Goal: Task Accomplishment & Management: Use online tool/utility

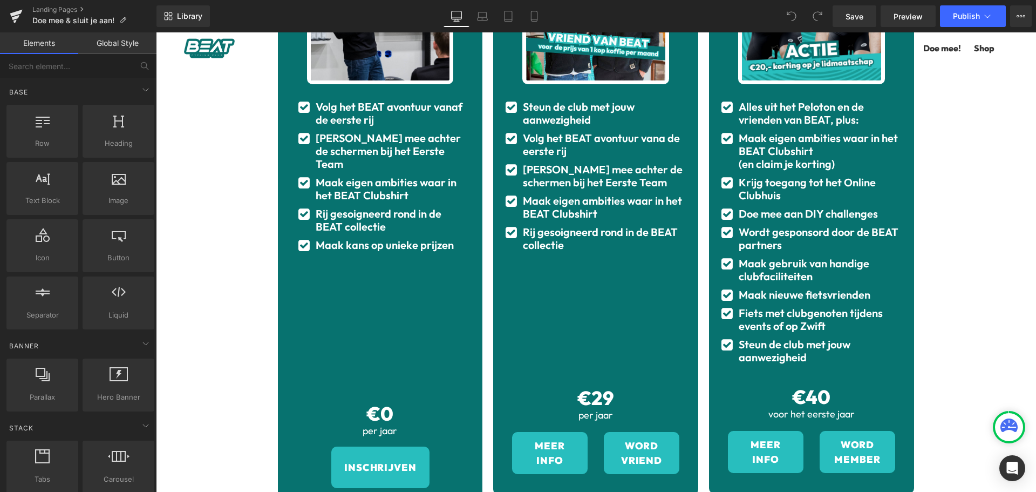
scroll to position [314, 0]
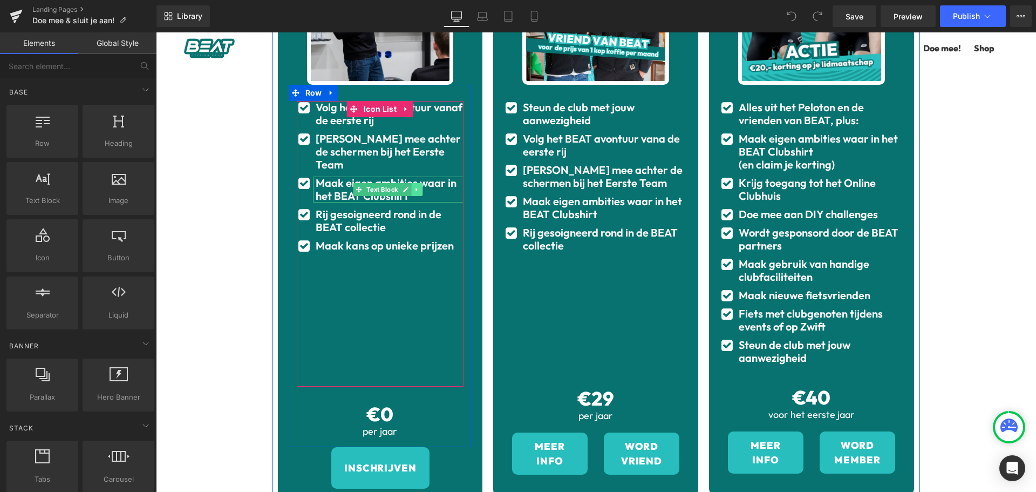
click at [414, 186] on icon at bounding box center [417, 189] width 6 height 6
click at [420, 186] on icon at bounding box center [423, 189] width 6 height 6
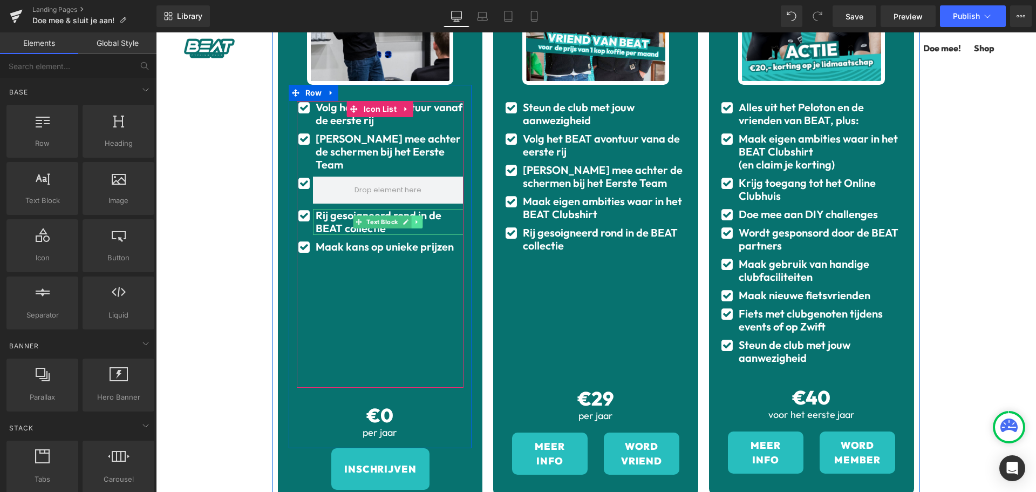
click at [414, 219] on icon at bounding box center [417, 222] width 6 height 6
click at [417, 215] on link at bounding box center [422, 221] width 11 height 13
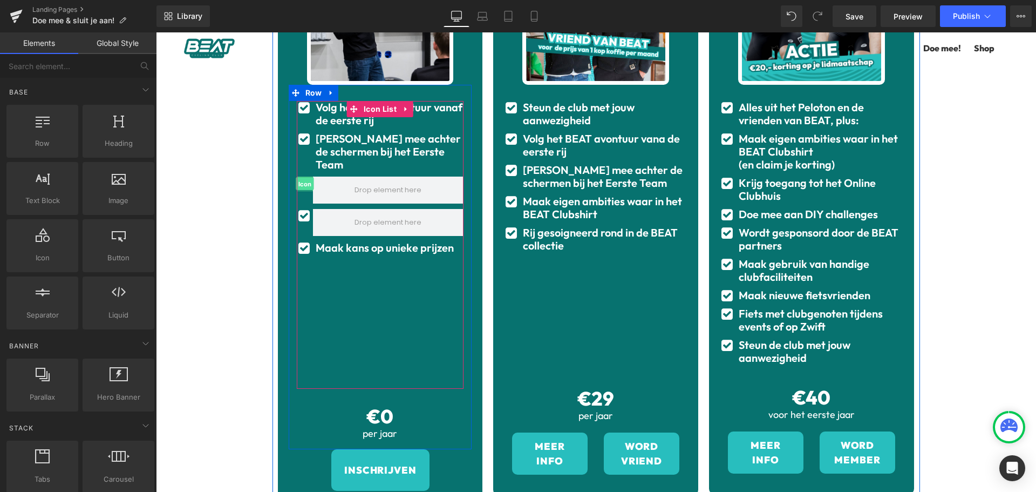
click at [301, 178] on span "Icon" at bounding box center [305, 184] width 18 height 13
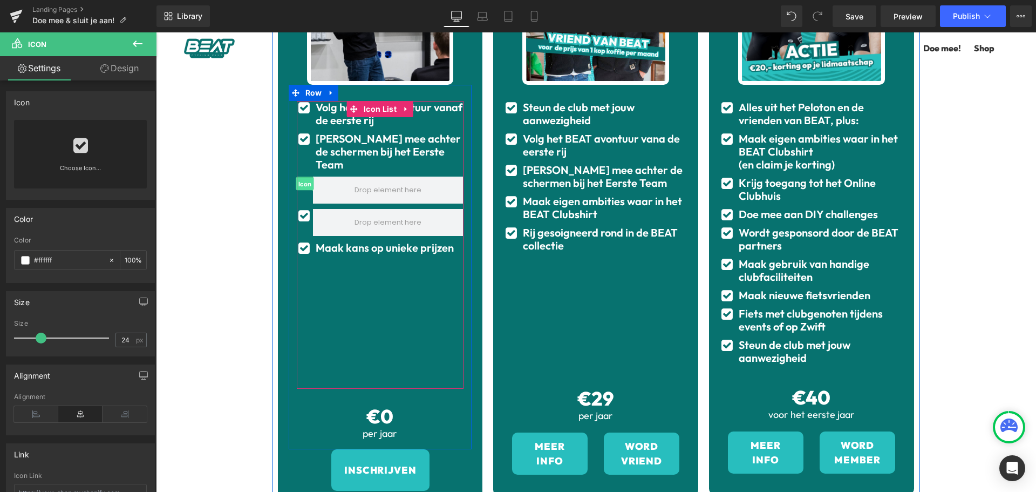
click at [300, 178] on span "Icon" at bounding box center [305, 184] width 18 height 13
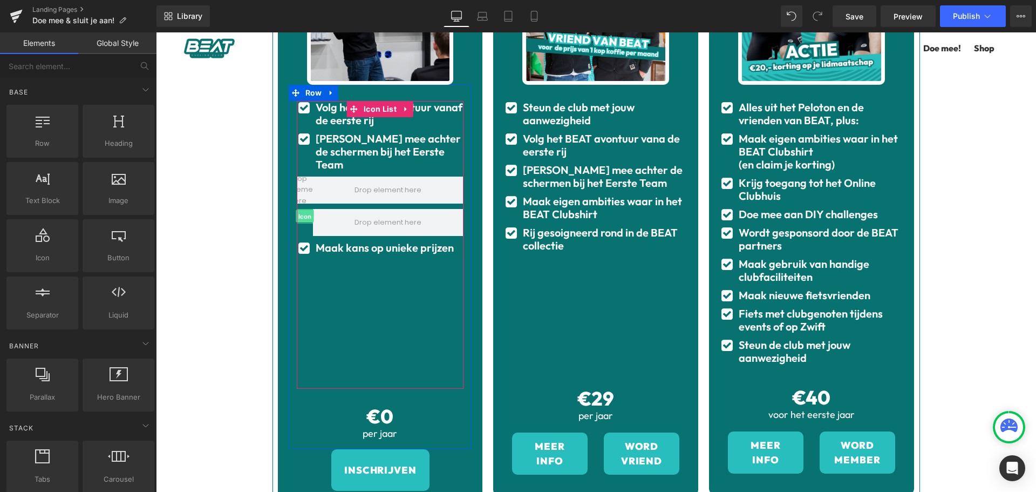
click at [297, 210] on span "Icon" at bounding box center [305, 216] width 18 height 13
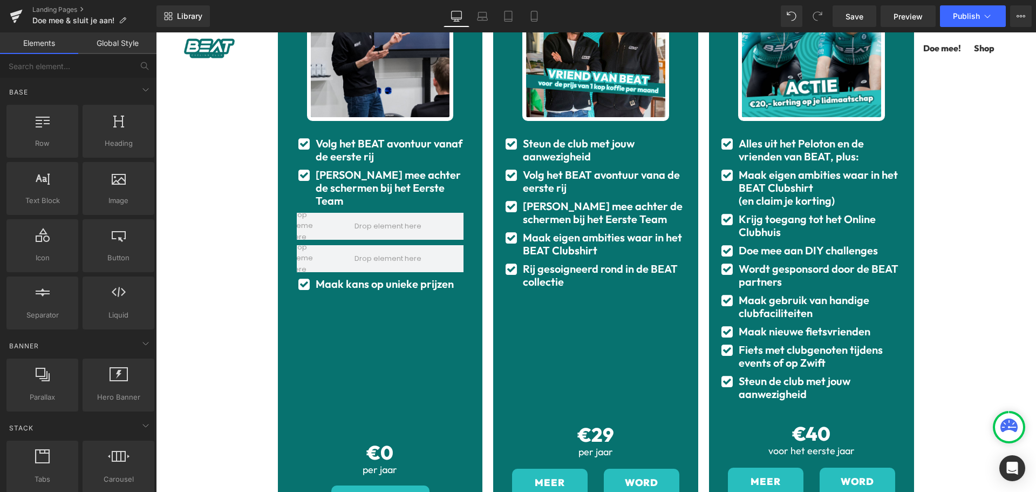
scroll to position [277, 0]
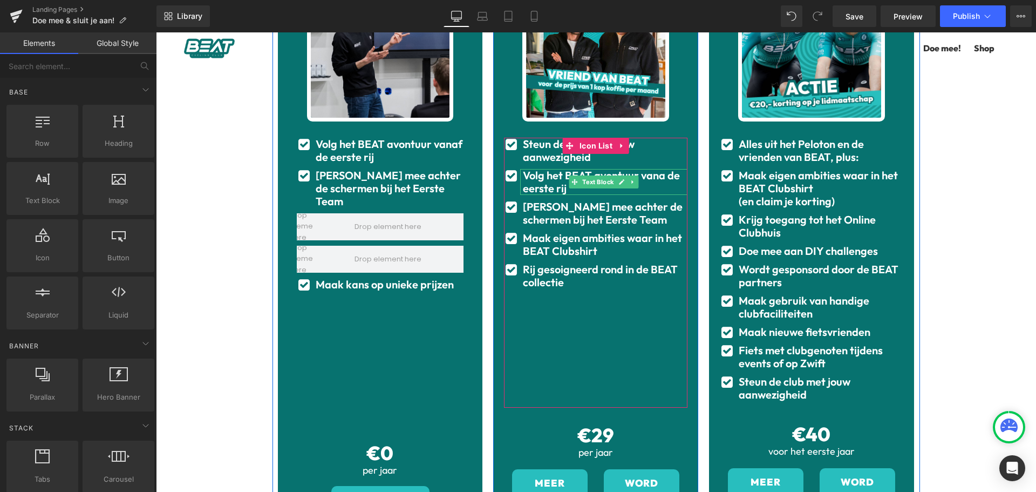
click at [656, 176] on b "Volg het BEAT avontuur vana de eerste rij" at bounding box center [601, 181] width 157 height 26
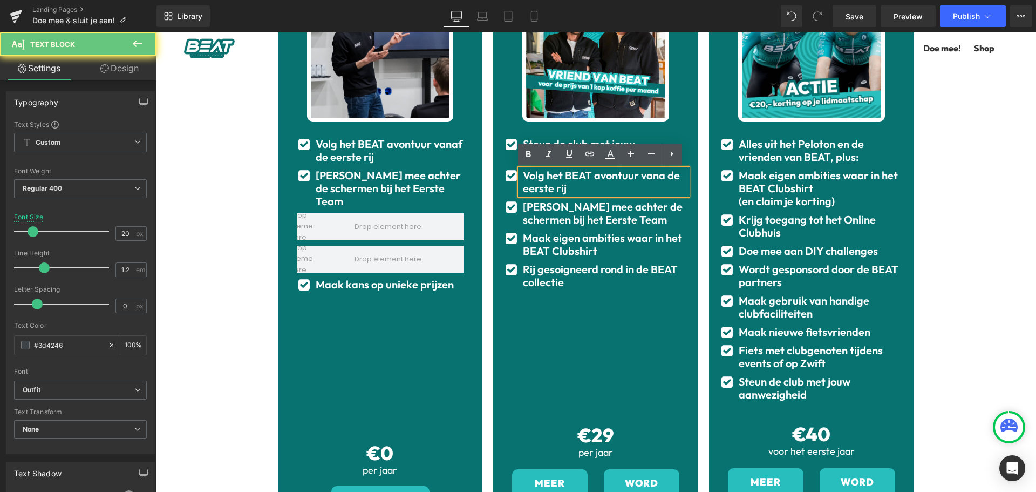
click at [659, 177] on b "Volg het BEAT avontuur vana de eerste rij" at bounding box center [601, 181] width 157 height 26
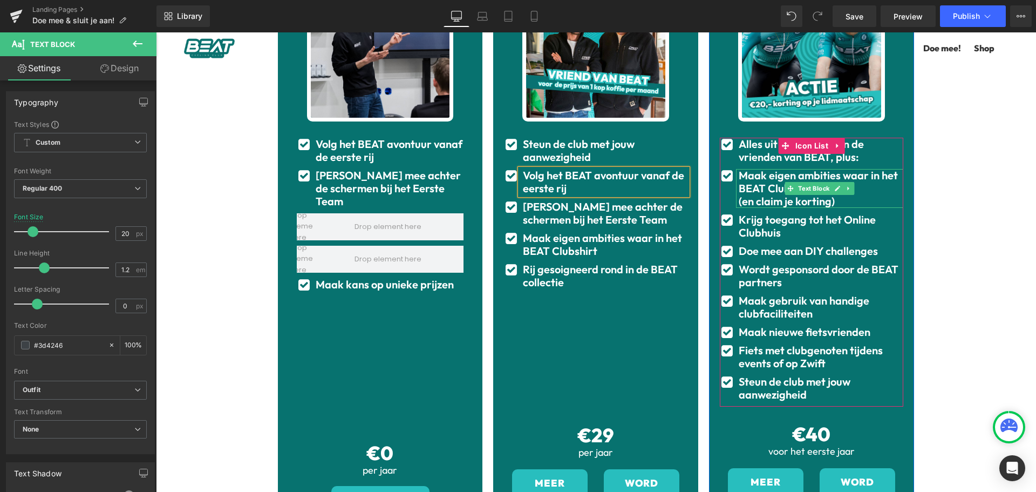
click at [783, 203] on b "(en claim je korting)" at bounding box center [787, 200] width 96 height 13
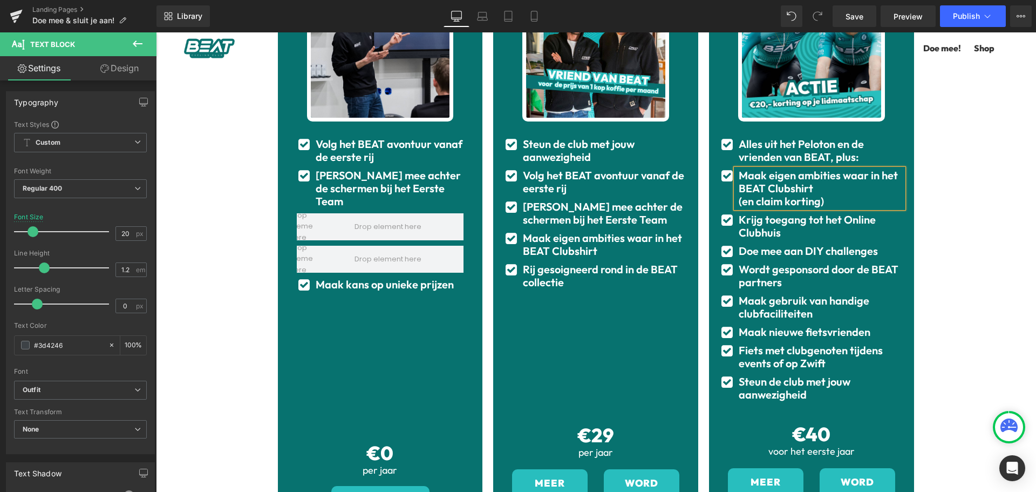
click at [820, 203] on div "(en claim korting)" at bounding box center [821, 201] width 165 height 13
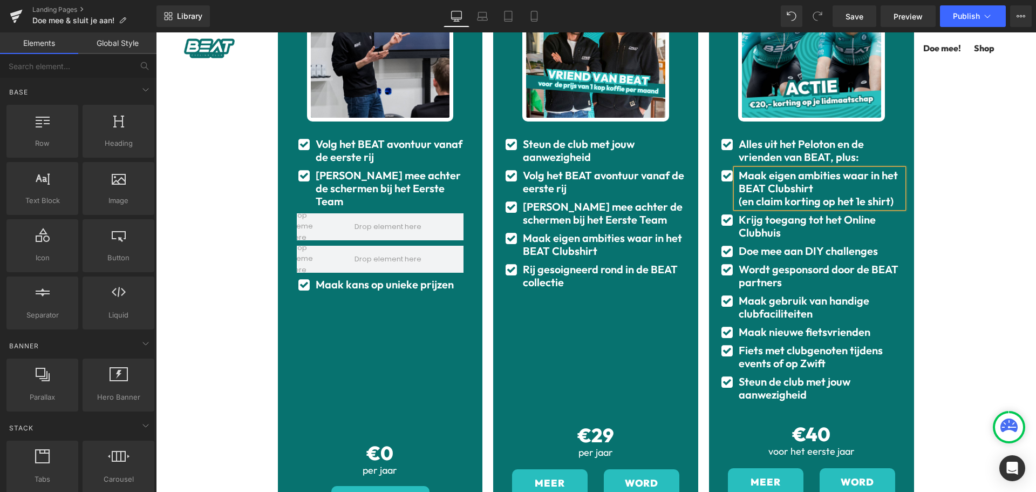
click at [932, 192] on div "Zo word jij onderdeel van BEAT Heading Onderdeel worden van BEAT kan op drie ma…" at bounding box center [596, 269] width 880 height 936
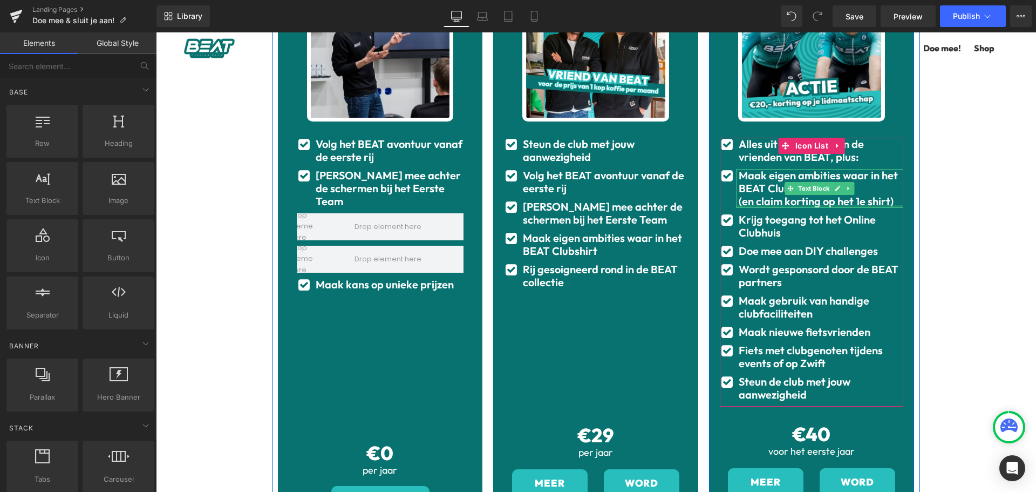
click at [841, 201] on b "(en claim korting op het 1e shirt)" at bounding box center [816, 200] width 155 height 13
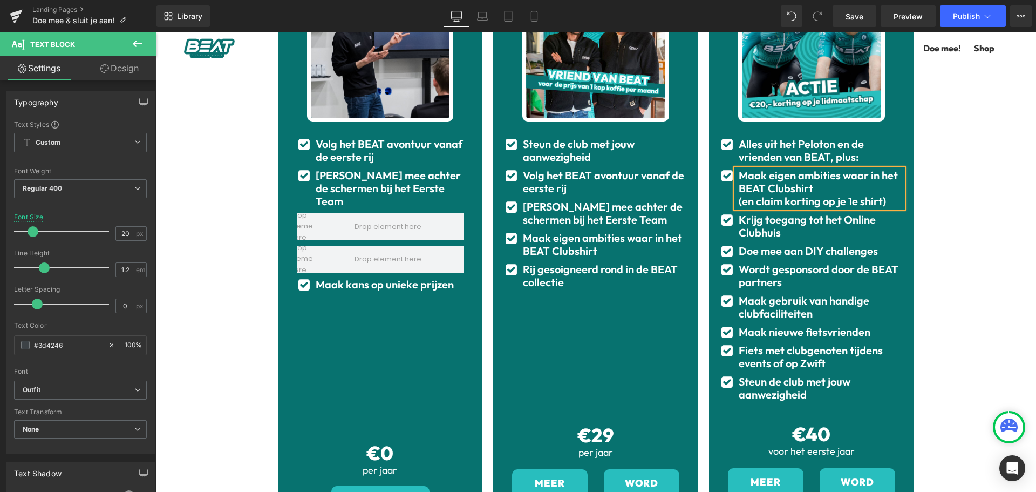
click at [932, 232] on div "Zo word jij onderdeel van BEAT Heading Onderdeel worden van BEAT kan op drie ma…" at bounding box center [596, 269] width 880 height 936
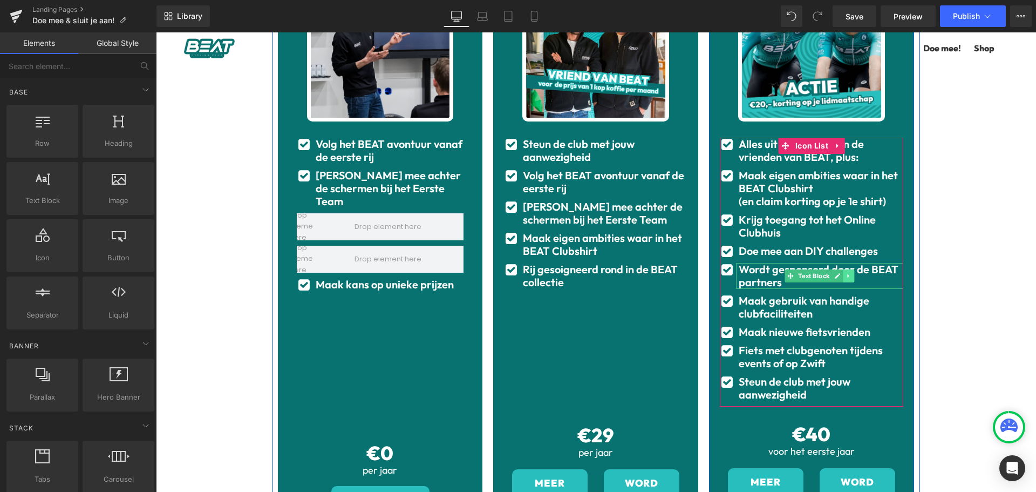
click at [847, 276] on icon at bounding box center [849, 275] width 6 height 6
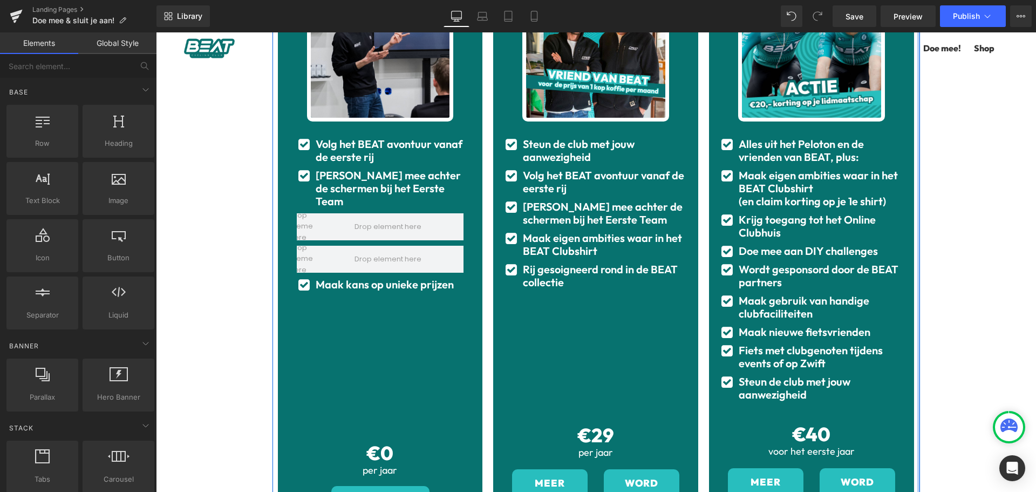
click at [916, 252] on div "Zo word jij onderdeel van BEAT Heading Onderdeel worden van BEAT kan op drie ma…" at bounding box center [596, 269] width 880 height 936
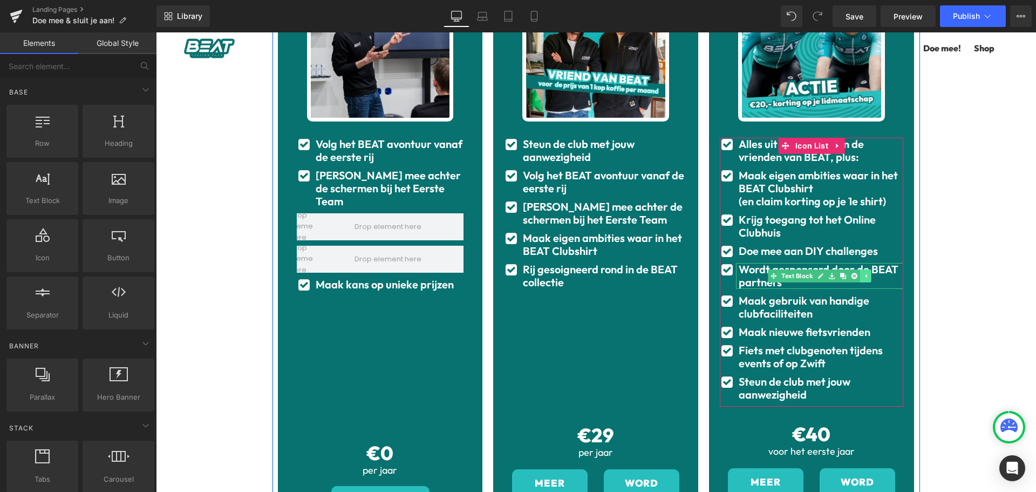
click at [863, 274] on icon at bounding box center [866, 275] width 6 height 6
click at [846, 276] on icon at bounding box center [849, 275] width 6 height 6
click at [851, 276] on icon at bounding box center [854, 275] width 6 height 6
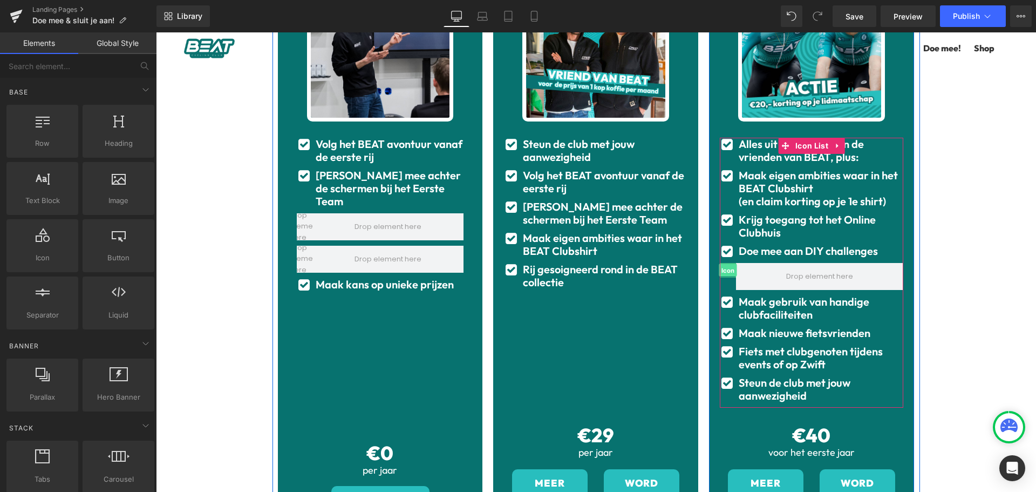
click at [720, 269] on span "Icon" at bounding box center [728, 270] width 18 height 13
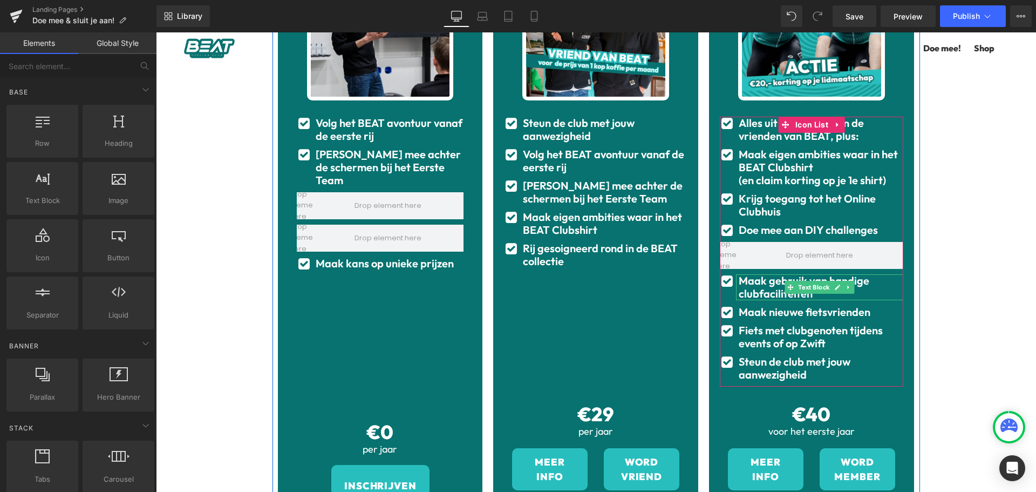
click at [744, 288] on b "Maak gebruik van handige clubfaciliteiten" at bounding box center [804, 287] width 131 height 26
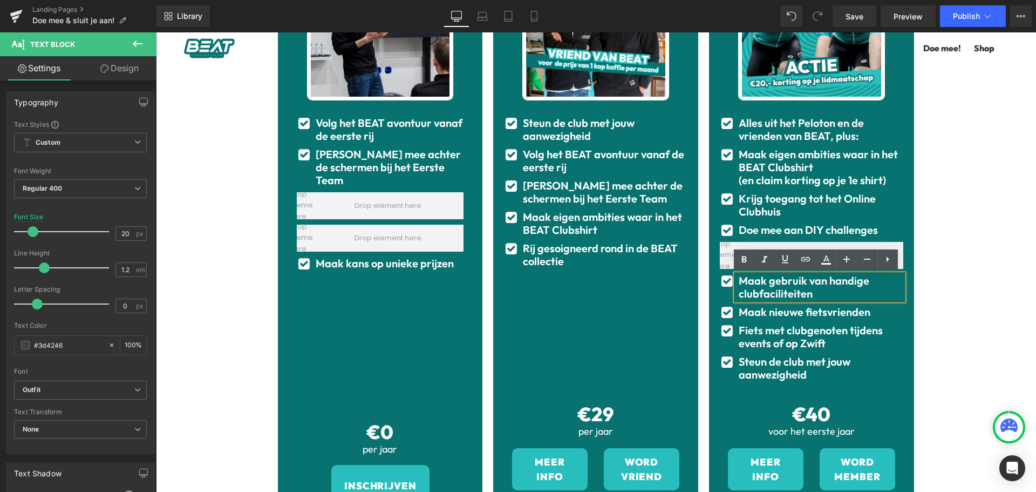
click at [961, 284] on div "Zo word jij onderdeel van BEAT Heading Onderdeel worden van BEAT kan op drie ma…" at bounding box center [596, 248] width 880 height 936
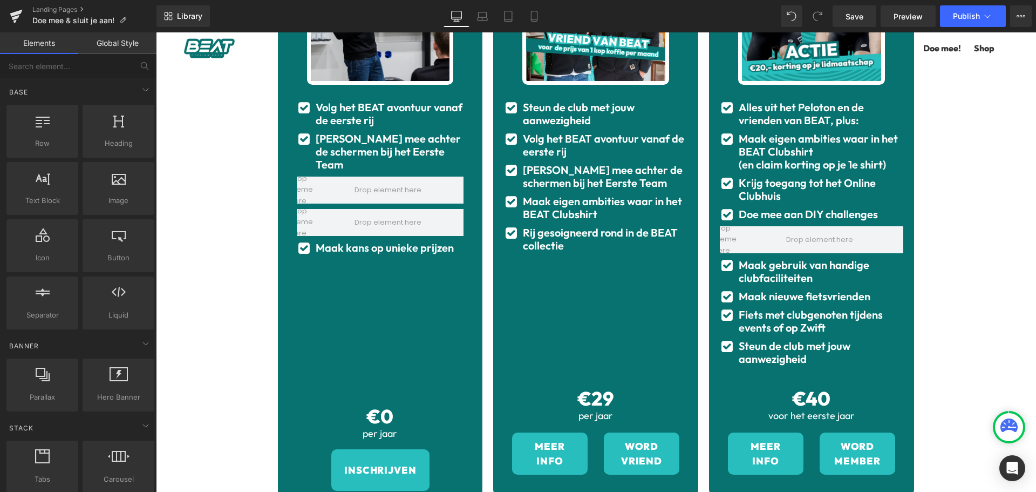
scroll to position [315, 0]
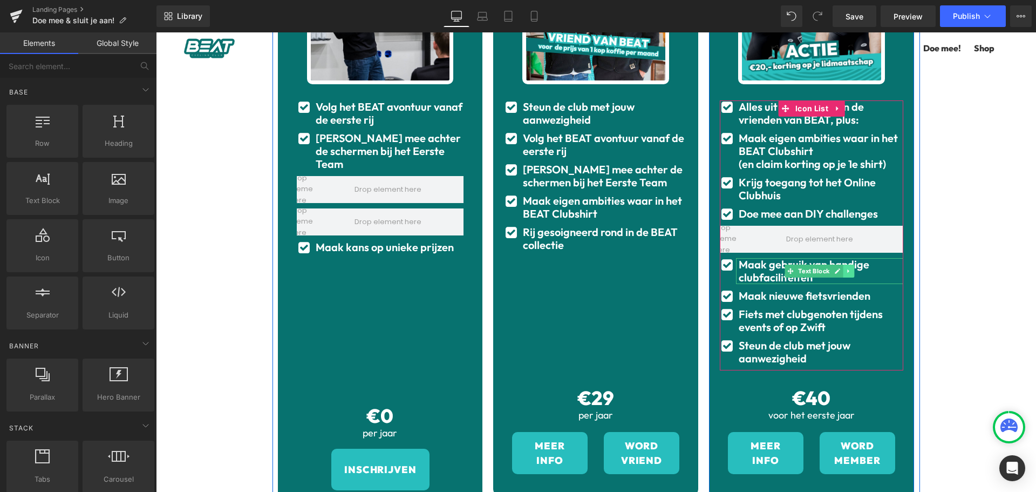
click at [846, 270] on icon at bounding box center [849, 271] width 6 height 6
click at [853, 272] on icon at bounding box center [854, 271] width 6 height 6
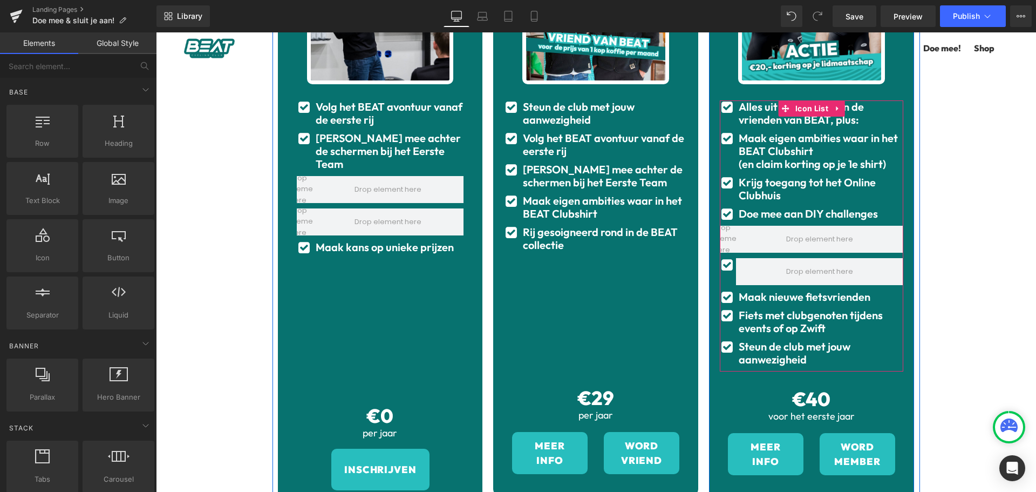
click at [721, 267] on span "Icon" at bounding box center [728, 264] width 18 height 13
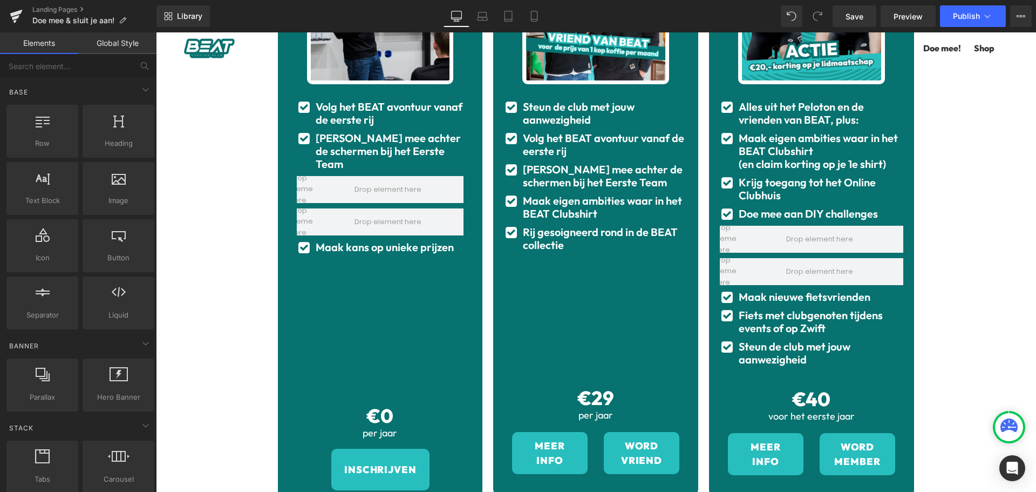
click at [984, 262] on div "Zo word jij onderdeel van BEAT Heading Onderdeel worden van BEAT kan op drie ma…" at bounding box center [596, 232] width 880 height 936
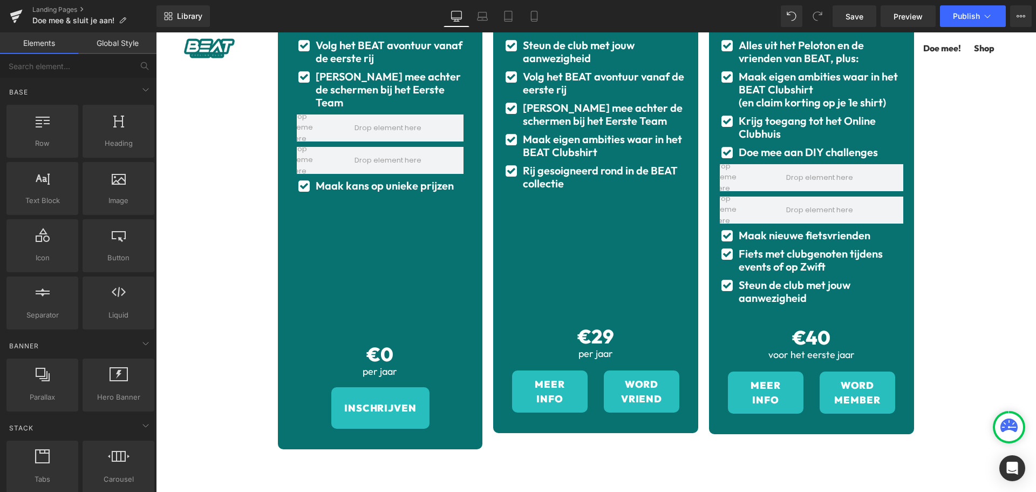
scroll to position [377, 0]
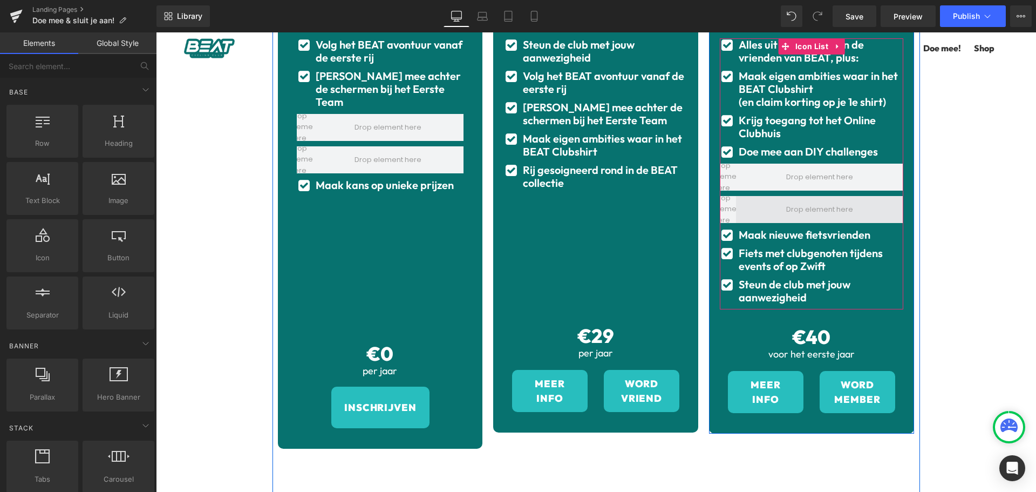
click at [818, 206] on span at bounding box center [819, 209] width 74 height 17
click at [803, 43] on span "Icon List" at bounding box center [812, 46] width 38 height 16
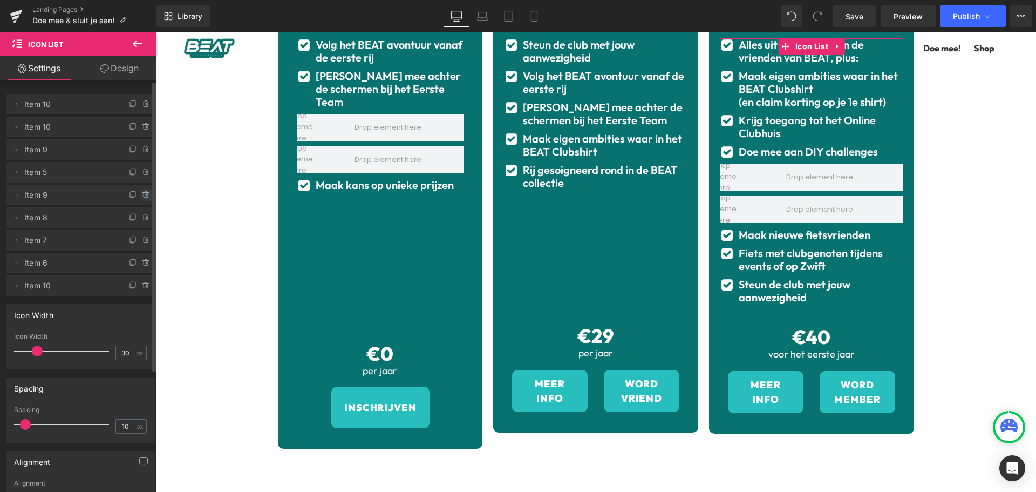
click at [144, 197] on icon at bounding box center [146, 195] width 4 height 5
click at [129, 194] on button "Delete" at bounding box center [135, 195] width 34 height 14
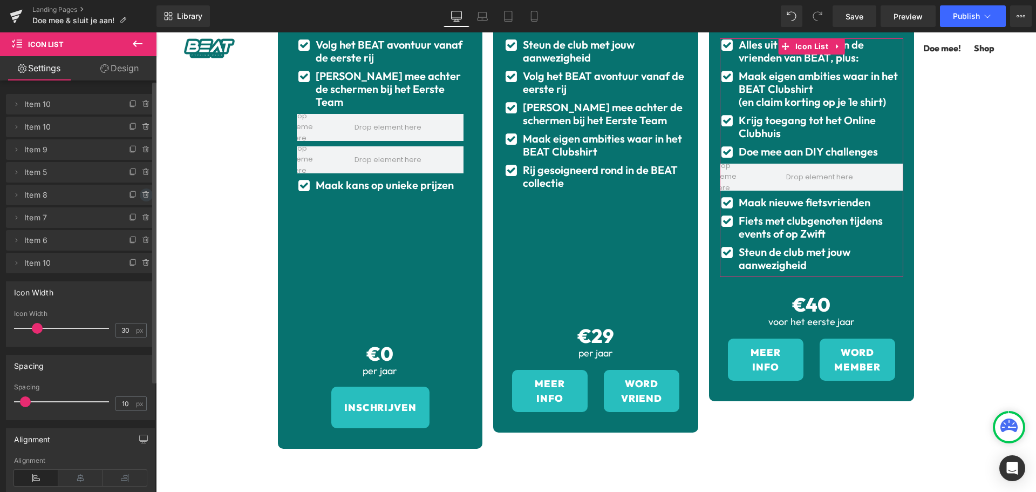
click at [142, 193] on icon at bounding box center [146, 194] width 9 height 9
click at [139, 195] on button "Delete" at bounding box center [135, 195] width 34 height 14
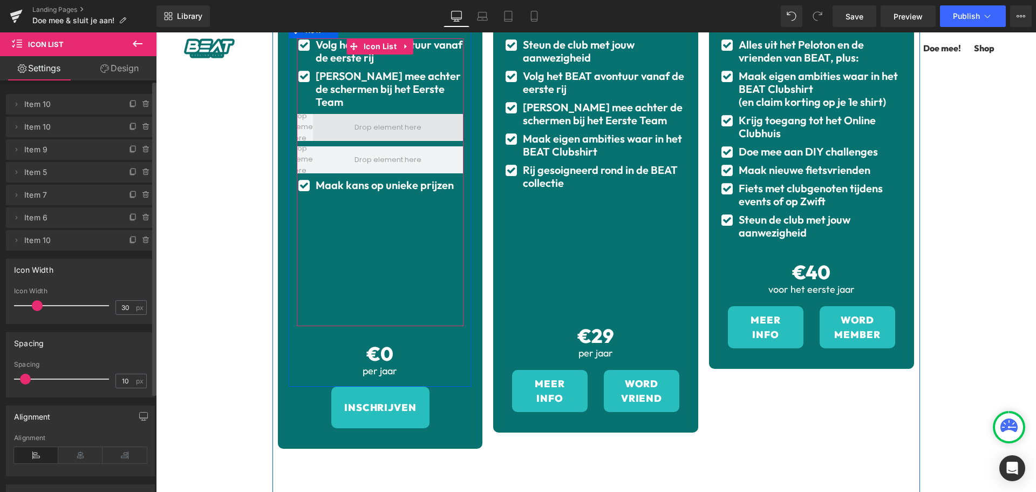
click at [384, 114] on span at bounding box center [388, 127] width 151 height 27
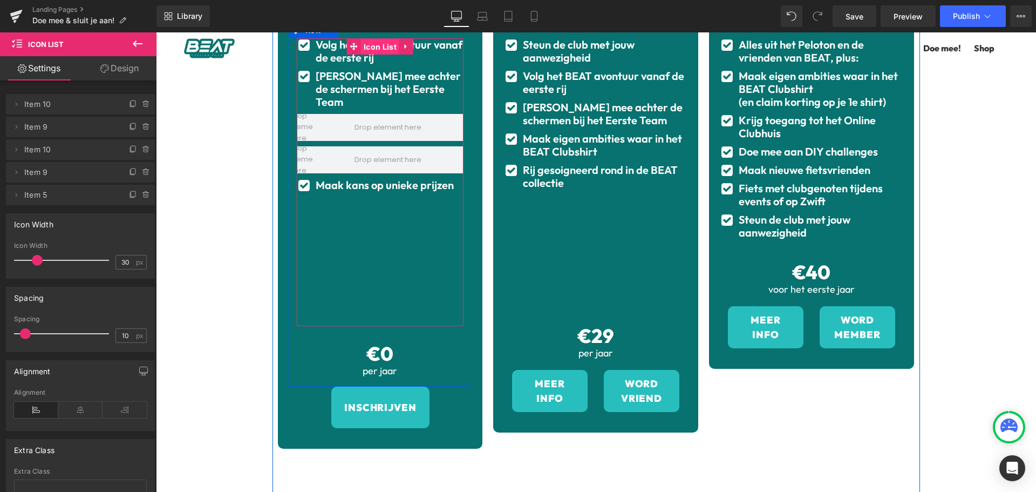
click at [371, 49] on span "Icon List" at bounding box center [380, 47] width 38 height 16
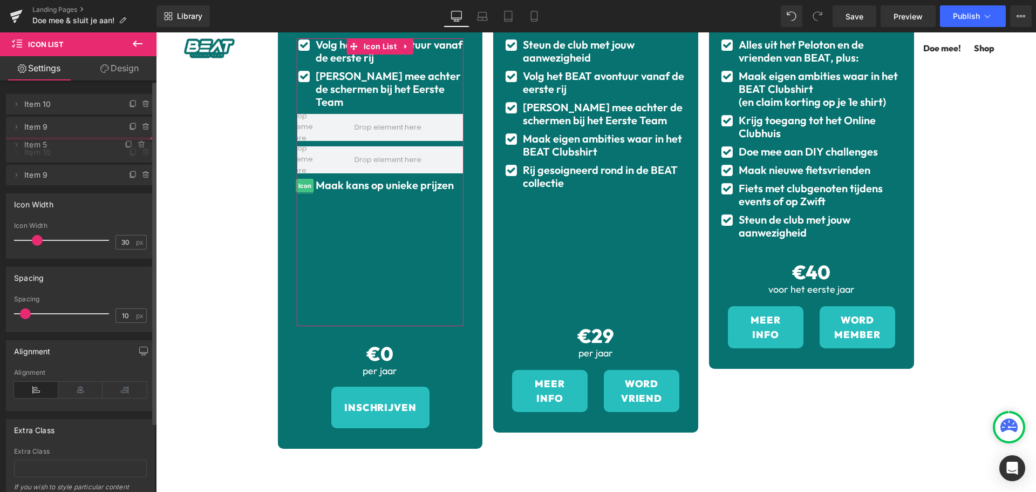
drag, startPoint x: 44, startPoint y: 196, endPoint x: 45, endPoint y: 146, distance: 50.7
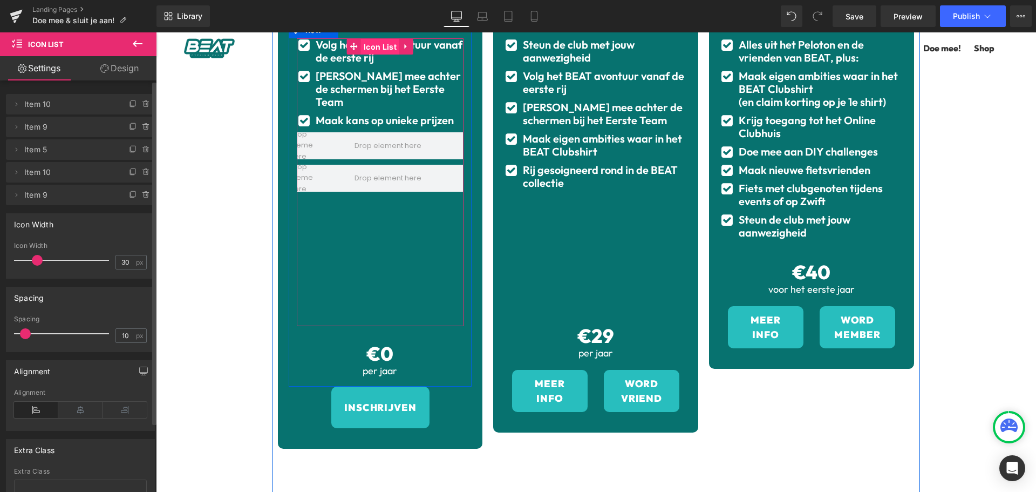
click at [374, 45] on span "Icon List" at bounding box center [380, 47] width 38 height 16
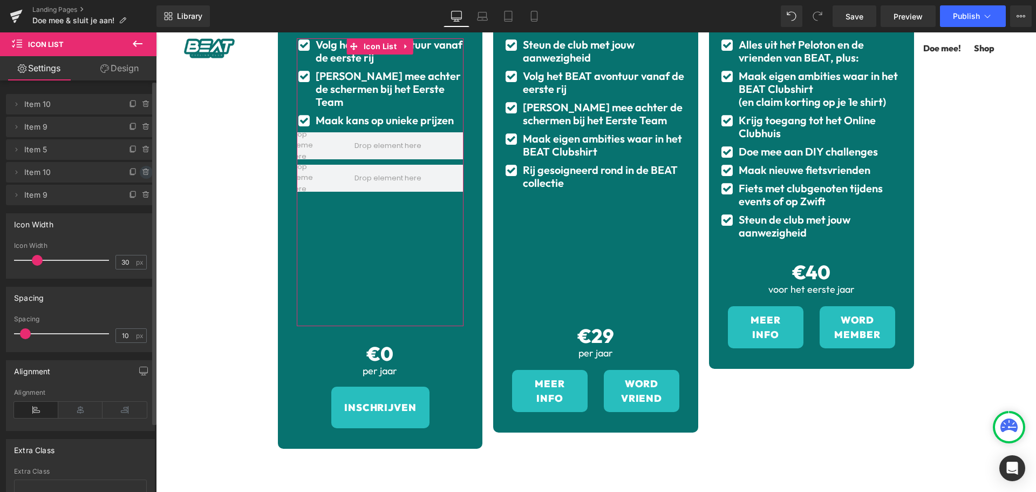
click at [142, 172] on icon at bounding box center [146, 172] width 9 height 9
click at [141, 172] on button "Delete" at bounding box center [135, 173] width 34 height 14
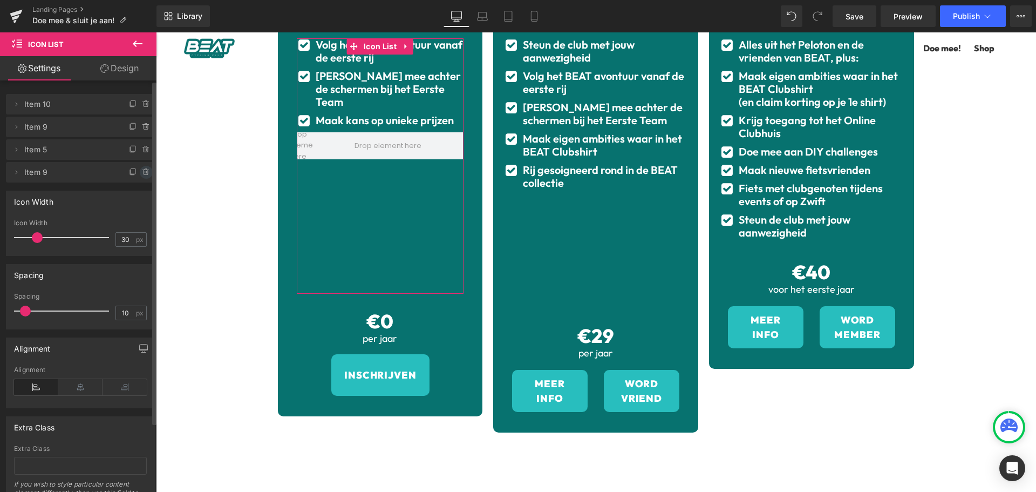
click at [146, 172] on icon at bounding box center [146, 172] width 0 height 2
click at [142, 170] on button "Delete" at bounding box center [135, 173] width 34 height 14
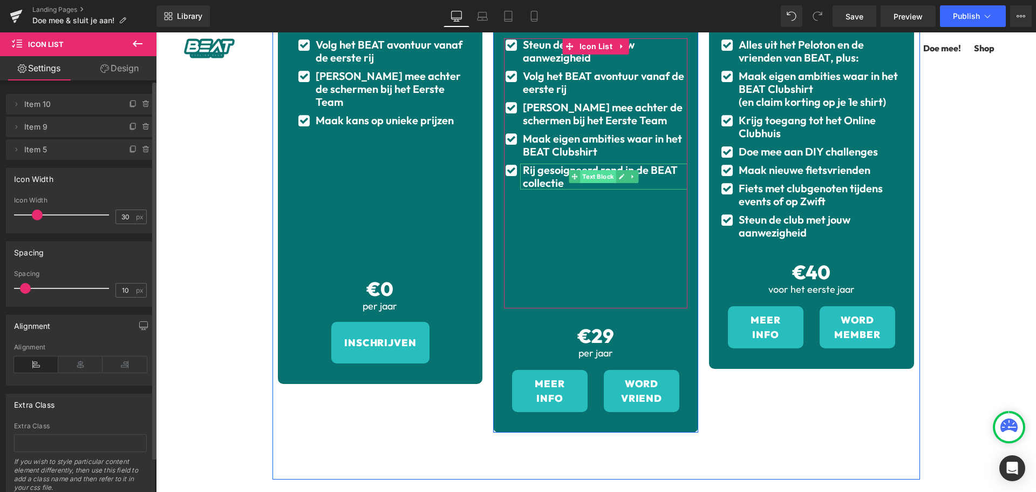
click at [596, 175] on span "Text Block" at bounding box center [599, 176] width 36 height 13
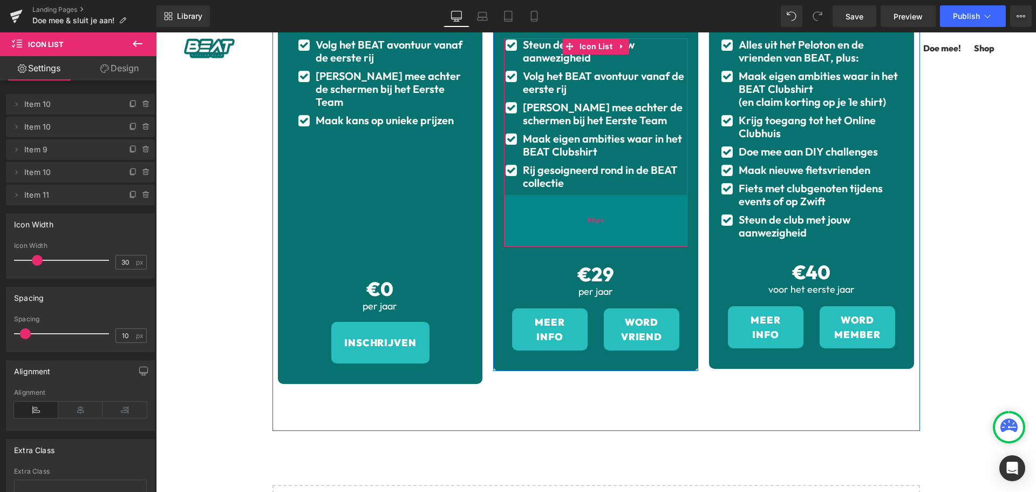
drag, startPoint x: 592, startPoint y: 308, endPoint x: 594, endPoint y: 246, distance: 61.5
click at [594, 246] on div "96px" at bounding box center [595, 221] width 183 height 52
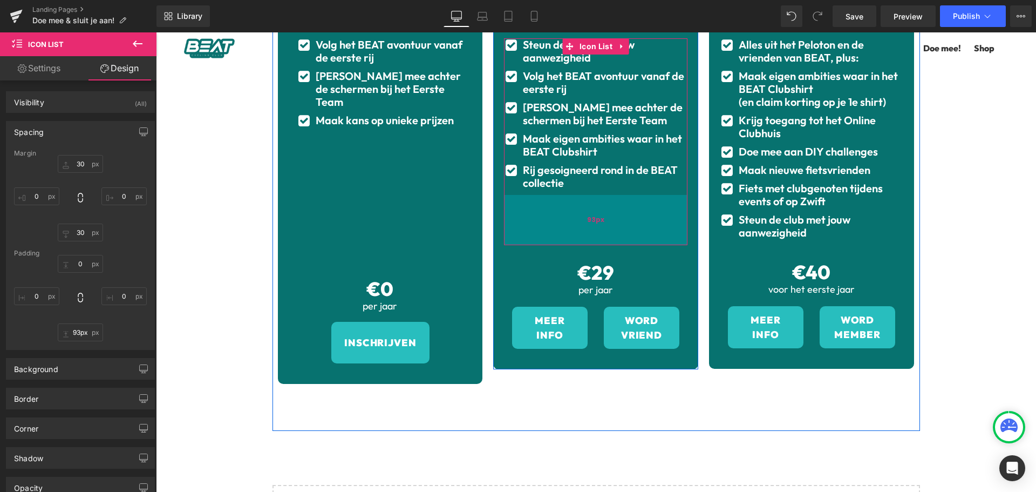
click at [598, 241] on div "93px" at bounding box center [595, 220] width 183 height 50
type input "94px"
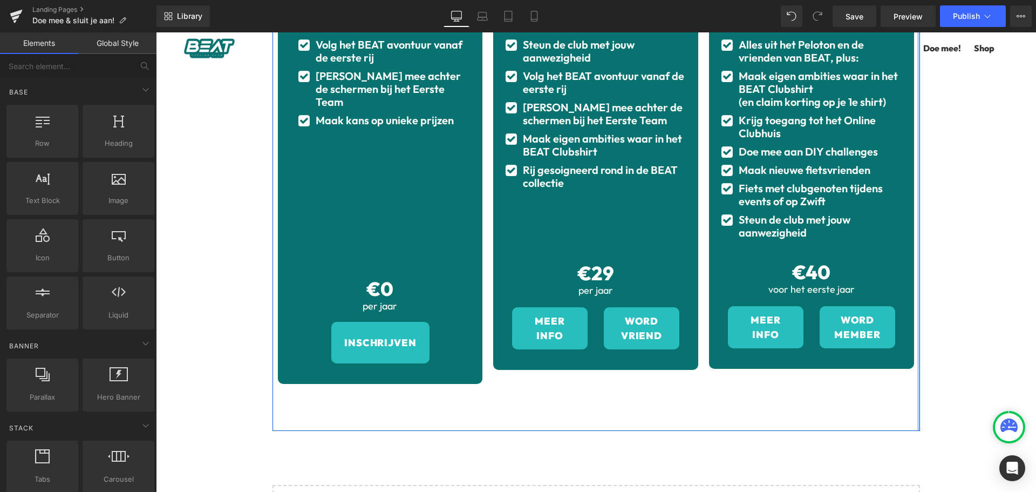
click at [988, 254] on div "Zo word jij onderdeel van BEAT Heading Onderdeel worden van BEAT kan op drie ma…" at bounding box center [596, 137] width 880 height 871
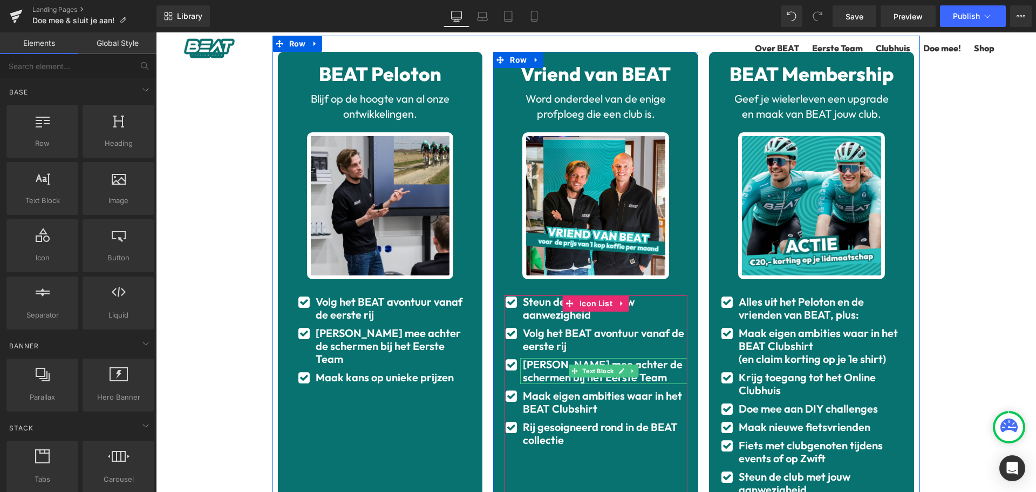
scroll to position [114, 0]
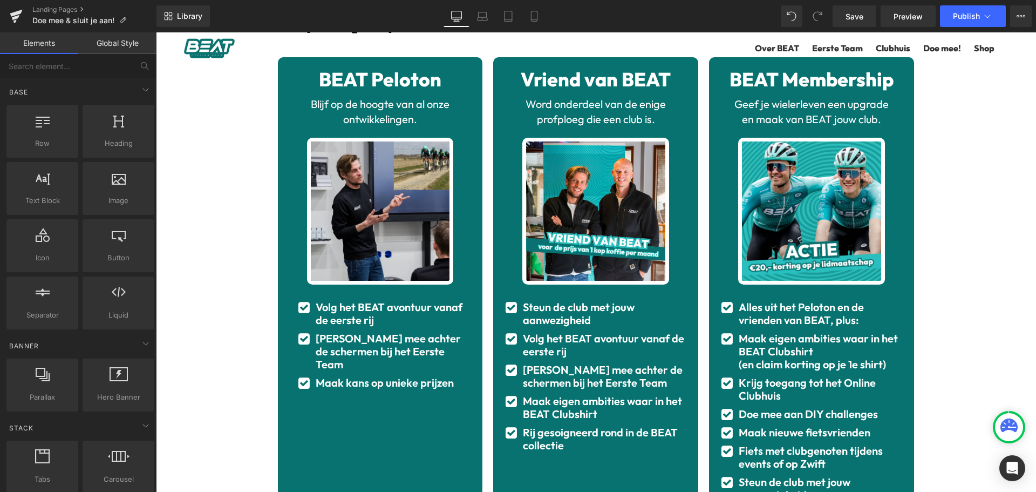
click at [977, 197] on div "Zo word jij onderdeel van BEAT Heading Onderdeel worden van BEAT kan op drie ma…" at bounding box center [596, 399] width 880 height 871
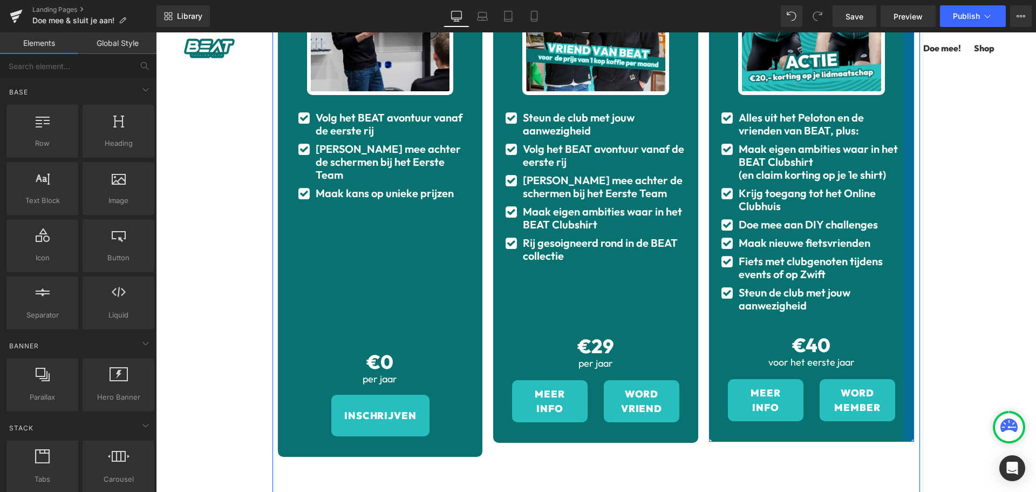
scroll to position [304, 0]
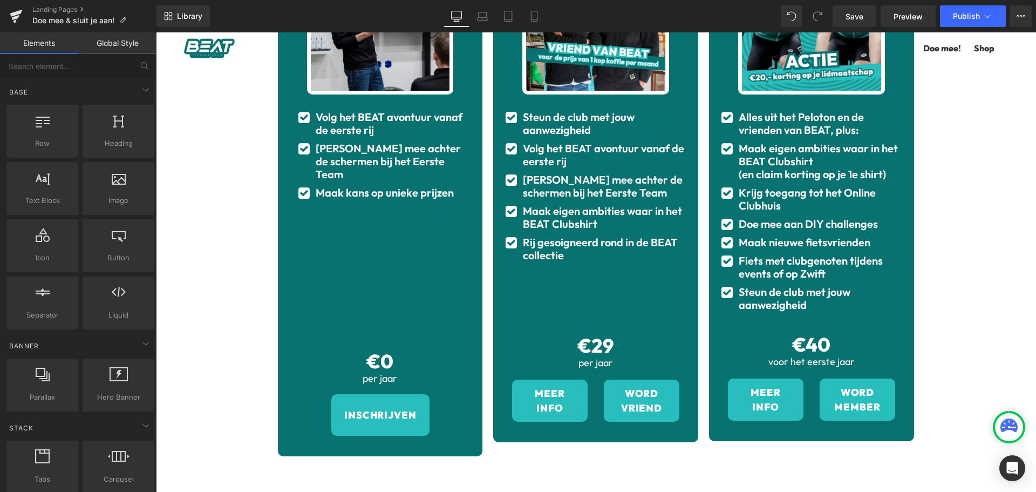
click at [937, 223] on div "Zo word jij onderdeel van BEAT Heading Onderdeel worden van BEAT kan op drie ma…" at bounding box center [596, 209] width 880 height 871
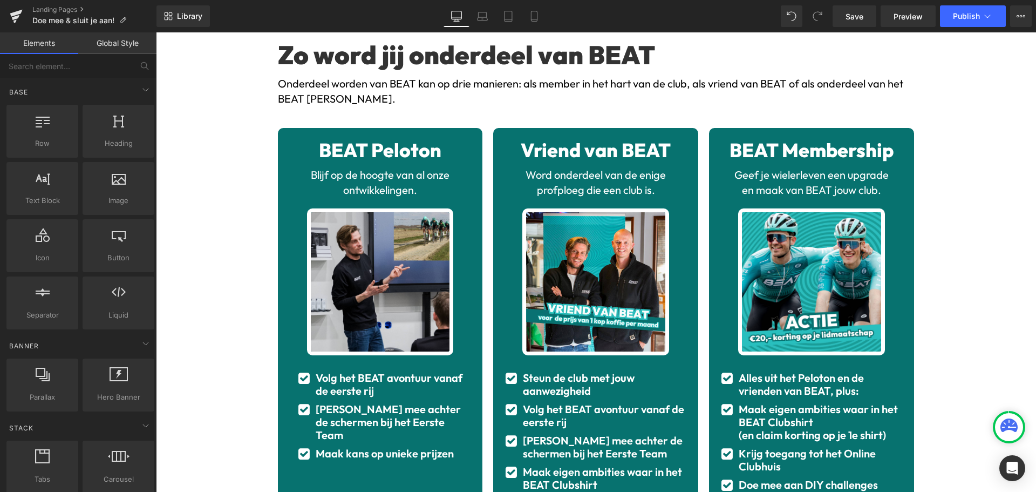
scroll to position [55, 0]
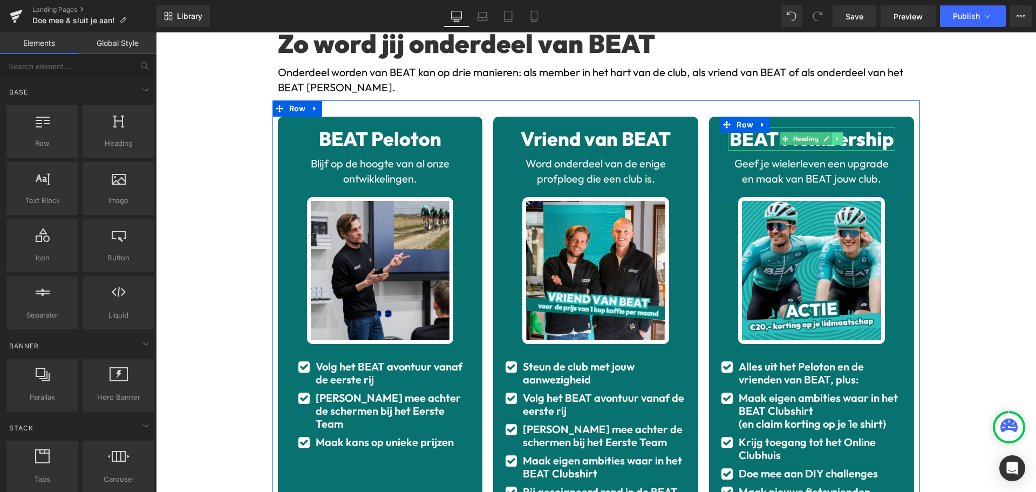
click at [839, 142] on link at bounding box center [837, 138] width 11 height 13
click at [839, 142] on link at bounding box center [843, 138] width 11 height 13
click at [874, 140] on span "BEAT Membership" at bounding box center [811, 138] width 164 height 24
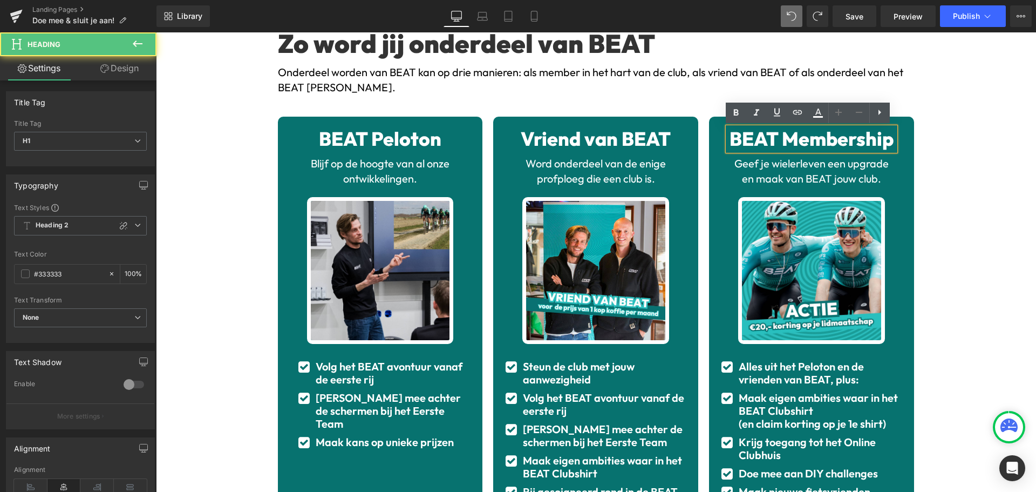
click at [874, 140] on span "BEAT Membership" at bounding box center [811, 138] width 164 height 24
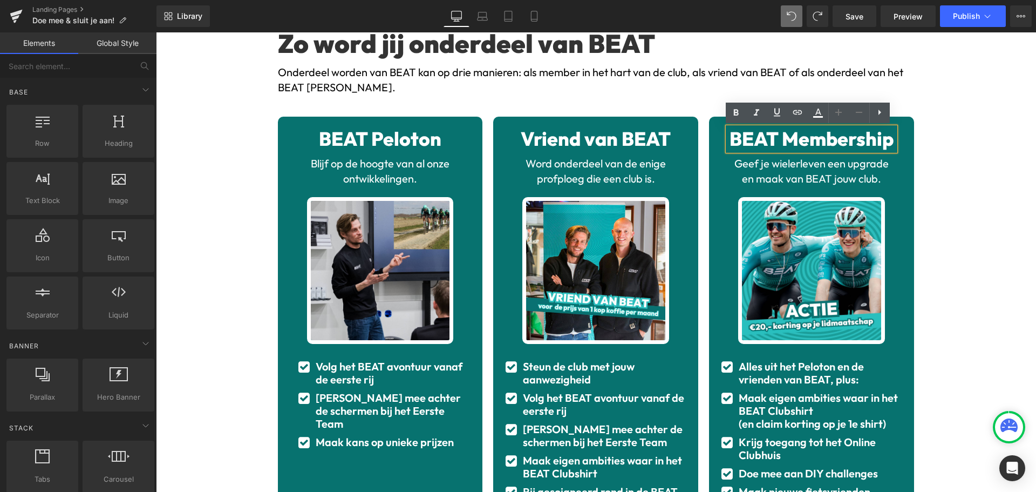
click at [954, 163] on div "Zo word jij onderdeel van BEAT Heading Onderdeel worden van BEAT kan op drie ma…" at bounding box center [596, 458] width 880 height 871
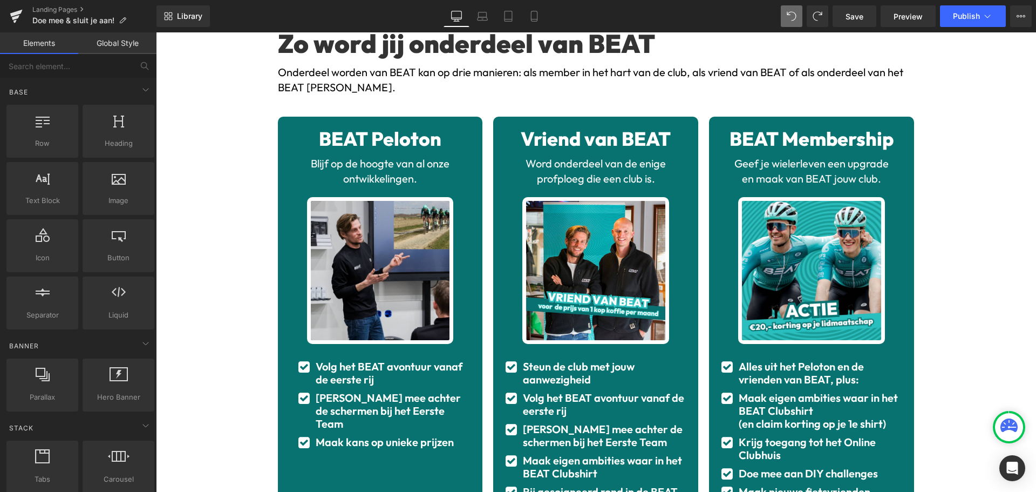
click at [979, 170] on div "Zo word jij onderdeel van BEAT Heading Onderdeel worden van BEAT kan op drie ma…" at bounding box center [596, 458] width 880 height 871
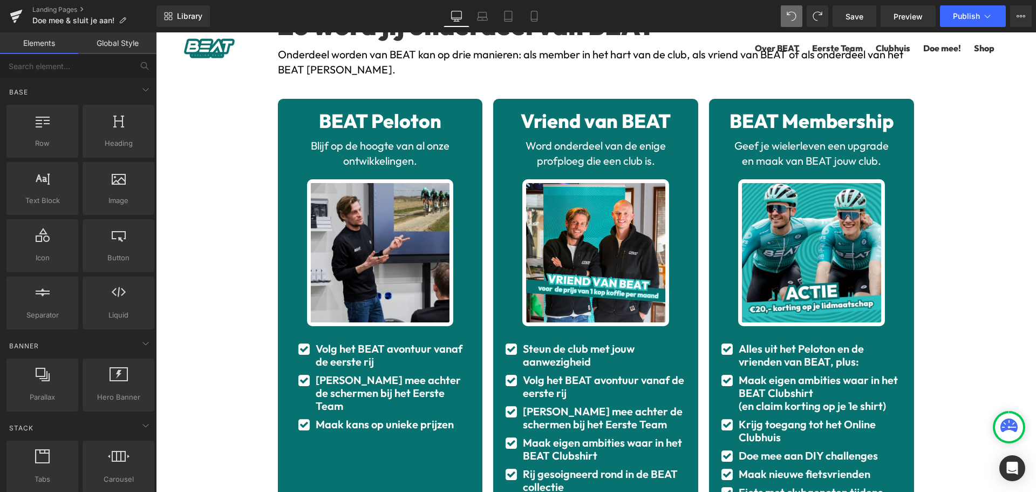
scroll to position [73, 0]
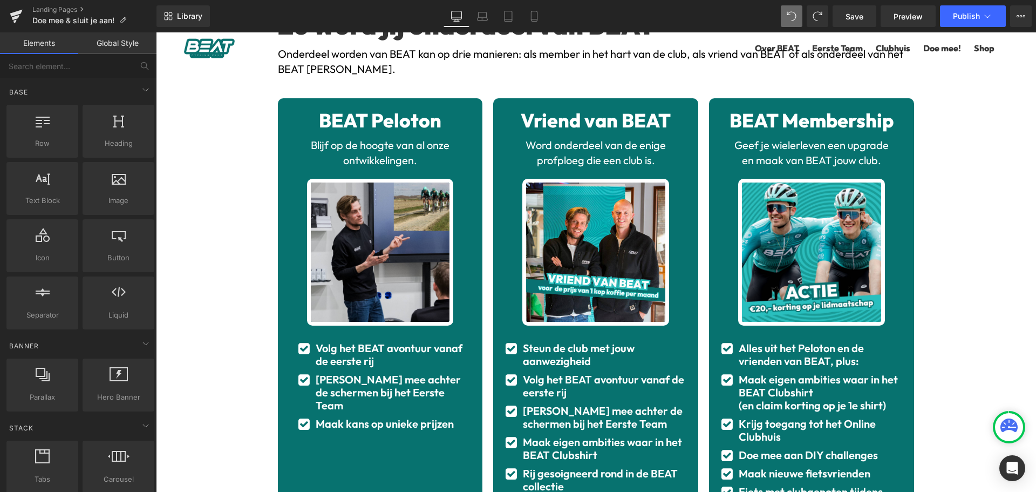
click at [811, 119] on div "BEAT Membership Heading" at bounding box center [811, 120] width 167 height 23
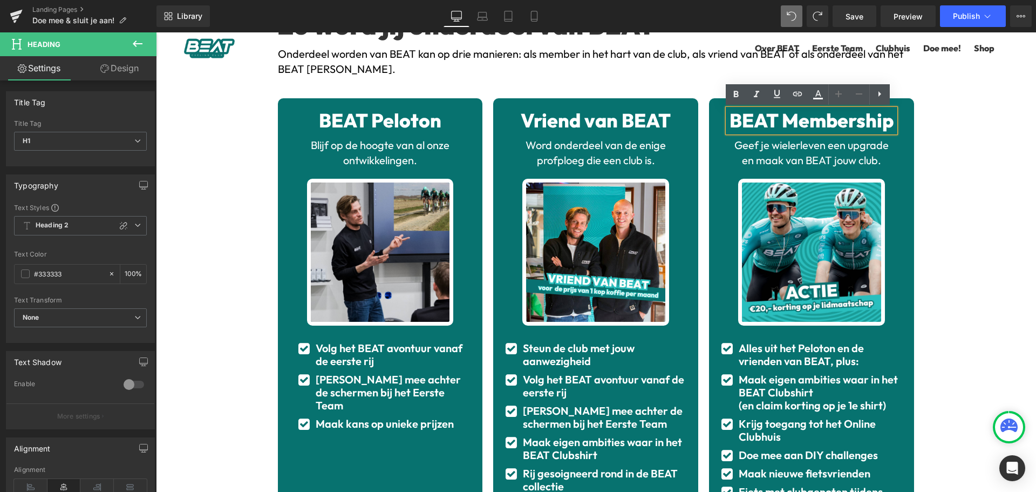
click at [806, 120] on span "BEAT Membership" at bounding box center [811, 120] width 164 height 24
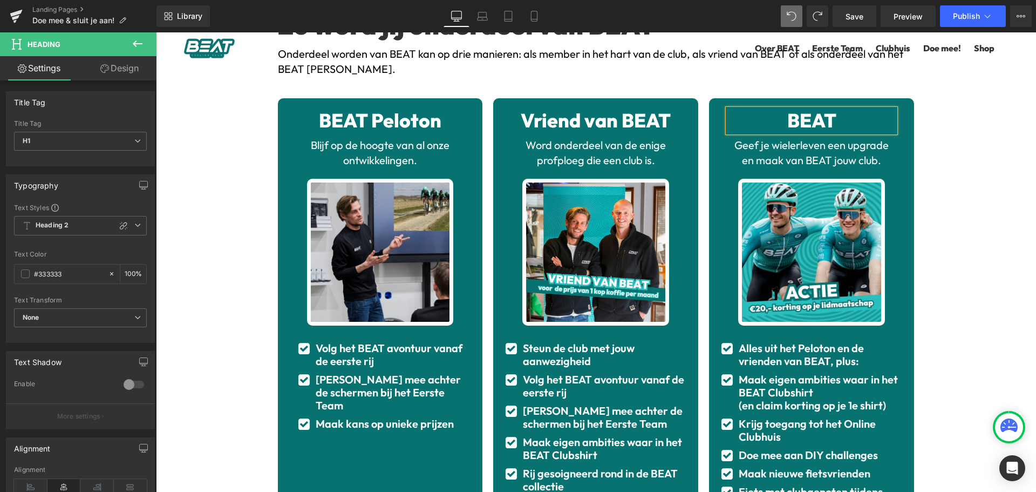
click at [773, 121] on h1 "BEAT" at bounding box center [811, 120] width 167 height 23
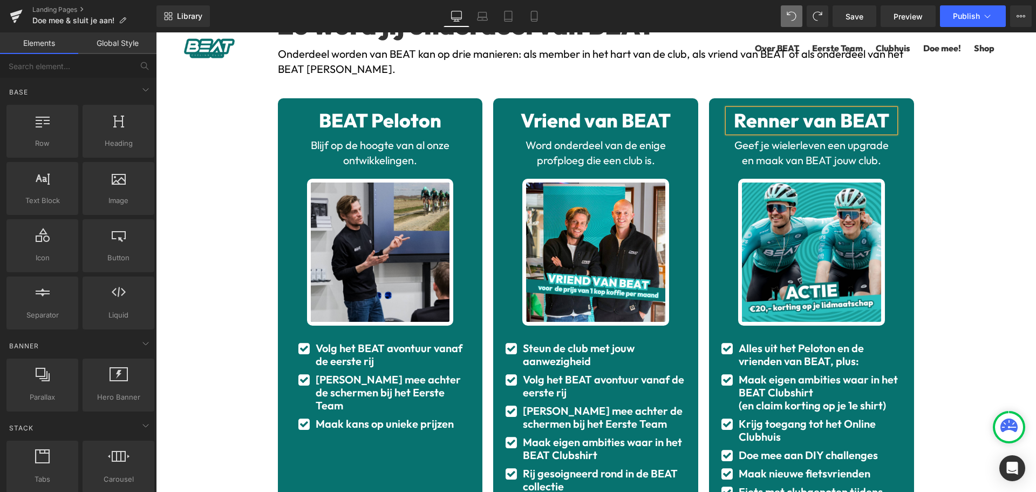
click at [993, 144] on div "Zo word jij onderdeel van BEAT Heading Onderdeel worden van BEAT kan op drie ma…" at bounding box center [596, 440] width 880 height 871
click at [874, 118] on span "Renner van BEAT" at bounding box center [811, 120] width 155 height 24
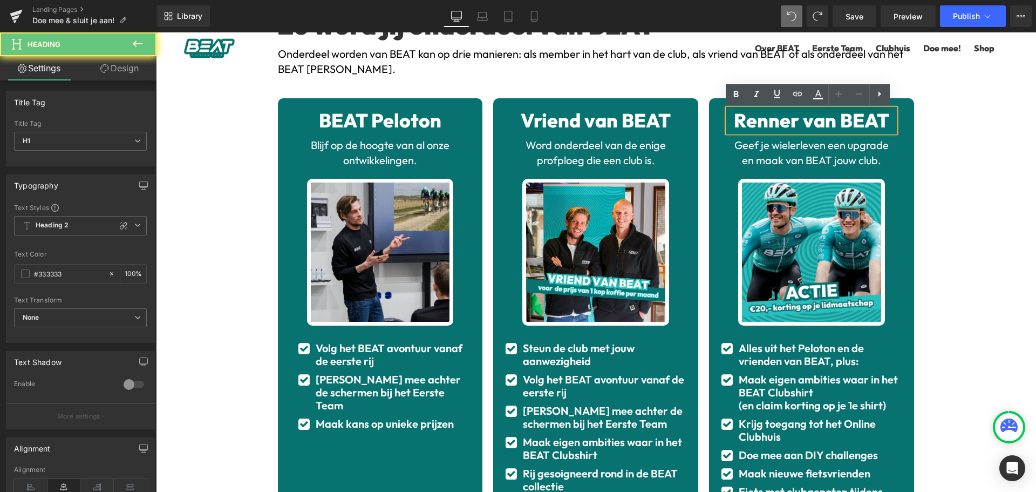
click at [881, 124] on span "Renner van BEAT" at bounding box center [811, 120] width 155 height 24
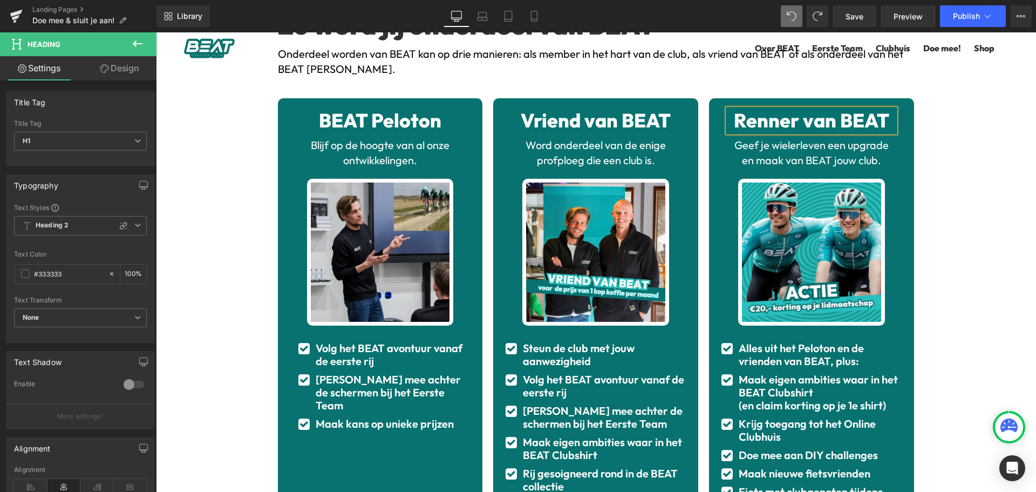
click at [973, 125] on div "Zo word jij onderdeel van BEAT Heading Onderdeel worden van BEAT kan op drie ma…" at bounding box center [596, 440] width 880 height 871
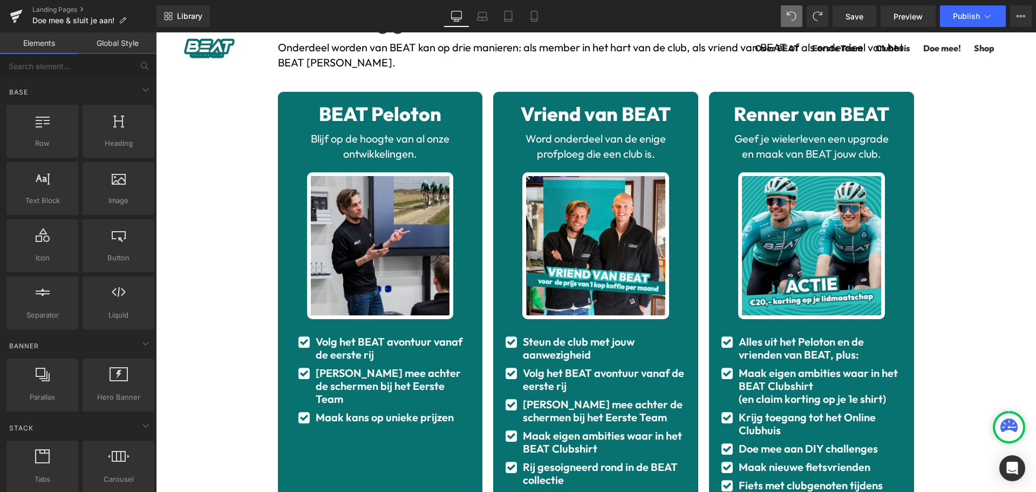
scroll to position [80, 0]
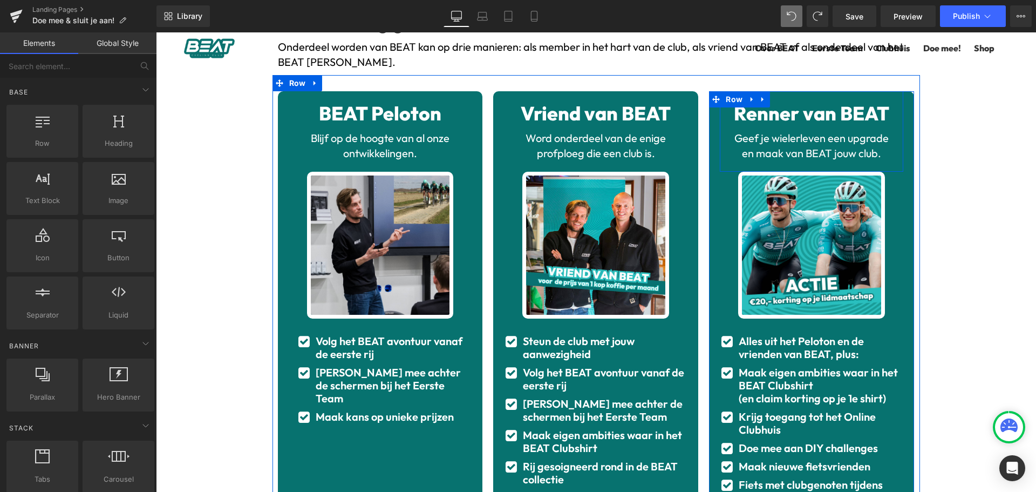
click at [823, 121] on span "Renner van BEAT" at bounding box center [811, 113] width 155 height 24
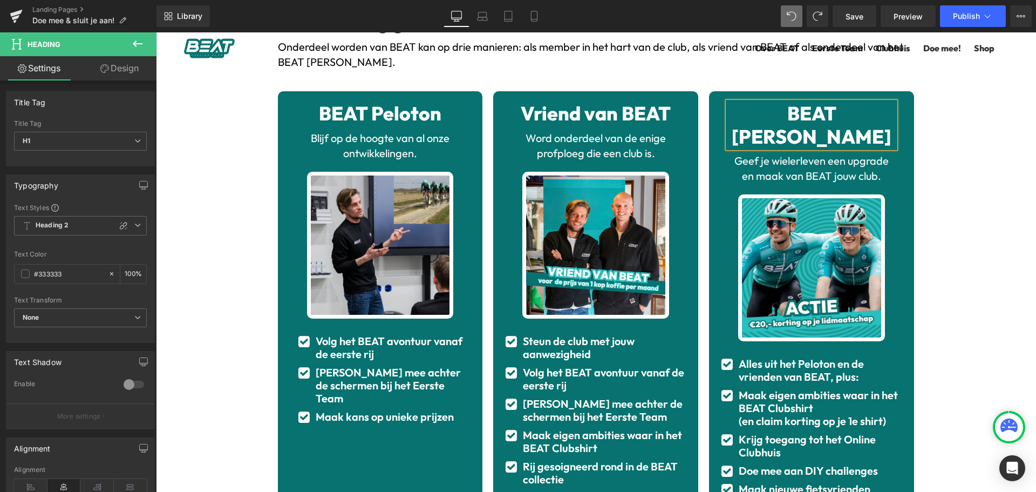
click at [940, 168] on div "Zo word jij onderdeel van BEAT Heading Onderdeel worden van BEAT kan op drie ma…" at bounding box center [596, 437] width 880 height 879
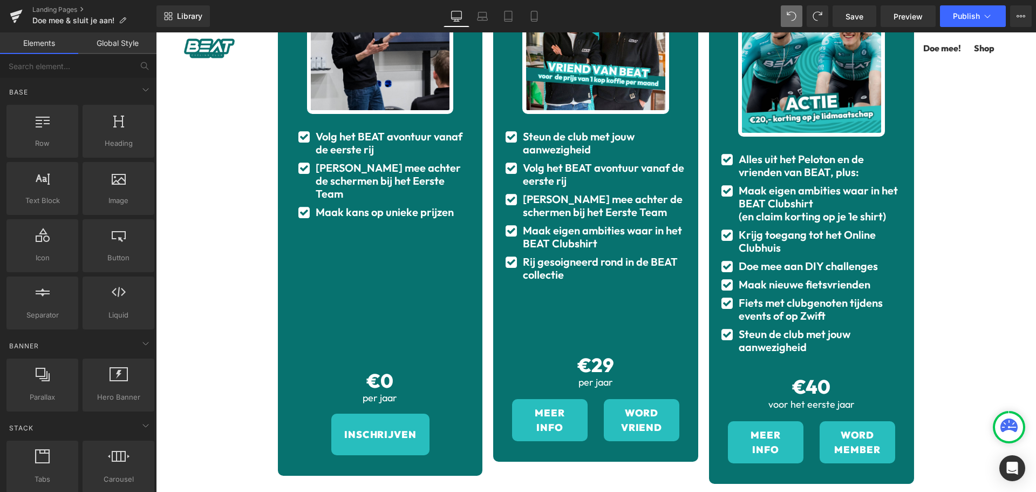
scroll to position [288, 0]
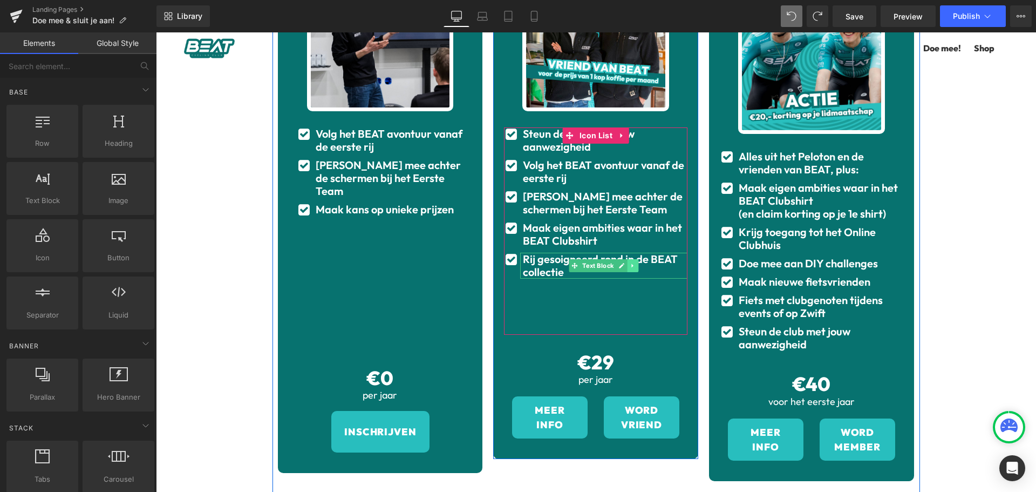
click at [631, 266] on icon at bounding box center [633, 265] width 6 height 6
click at [636, 265] on icon at bounding box center [639, 265] width 6 height 6
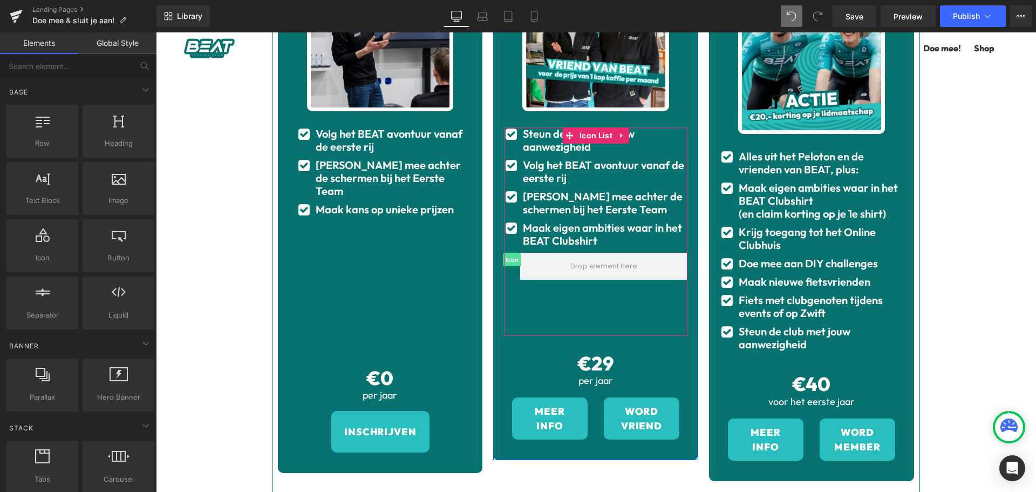
click at [509, 258] on span "Icon" at bounding box center [512, 259] width 18 height 13
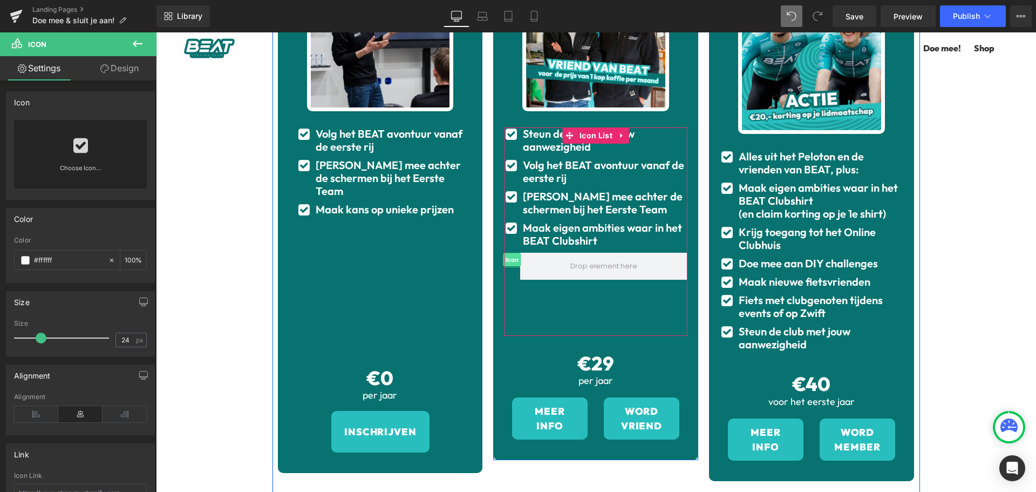
click at [509, 258] on span "Icon" at bounding box center [512, 259] width 18 height 13
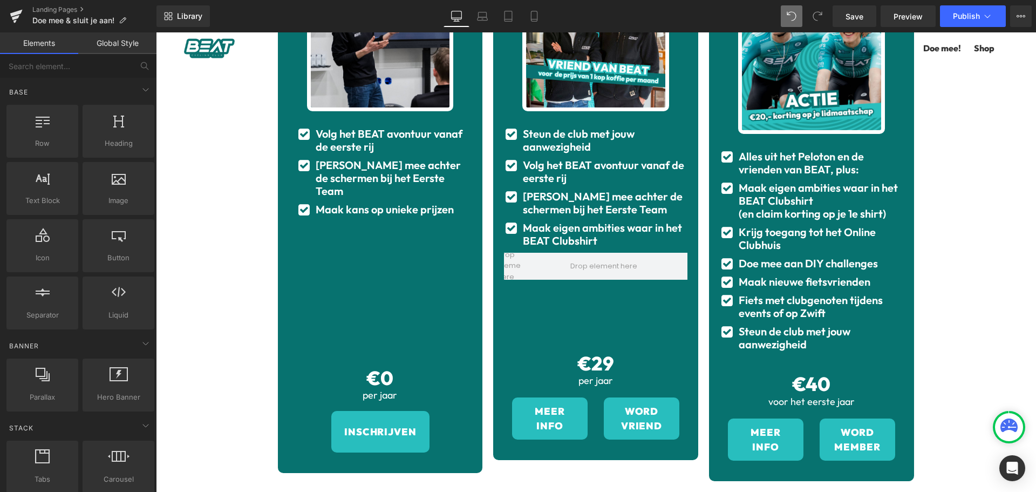
click at [978, 210] on div "Zo word jij onderdeel van BEAT Heading Onderdeel worden van BEAT kan op drie ma…" at bounding box center [596, 230] width 880 height 879
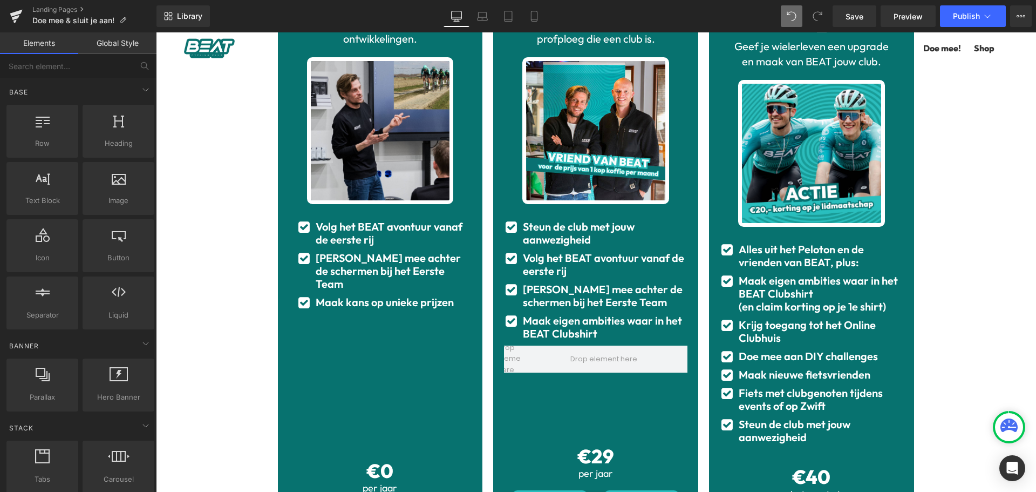
scroll to position [194, 0]
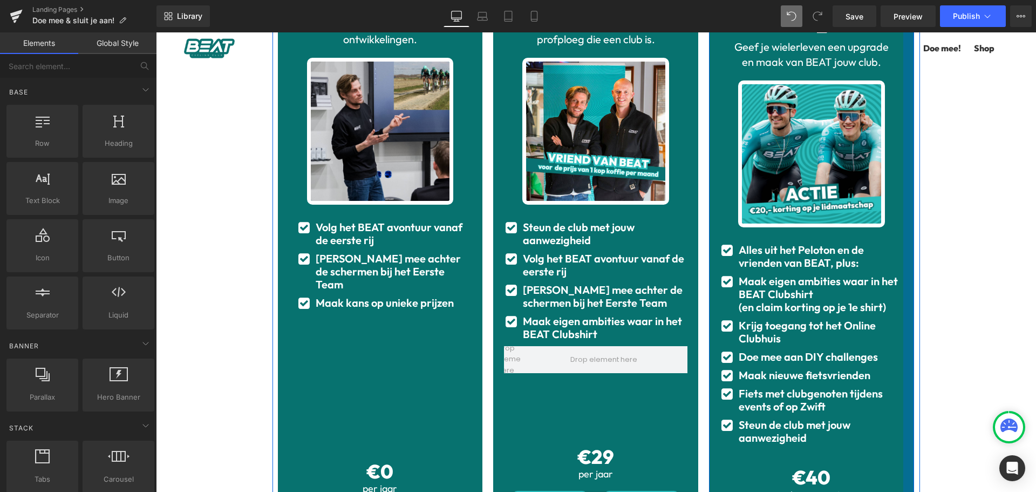
drag, startPoint x: 837, startPoint y: 349, endPoint x: 897, endPoint y: 361, distance: 60.6
click at [897, 361] on ul "Icon Alles uit het Peloton en de vrienden van BEAT, plus: Text Block Icon Maak …" at bounding box center [811, 346] width 183 height 206
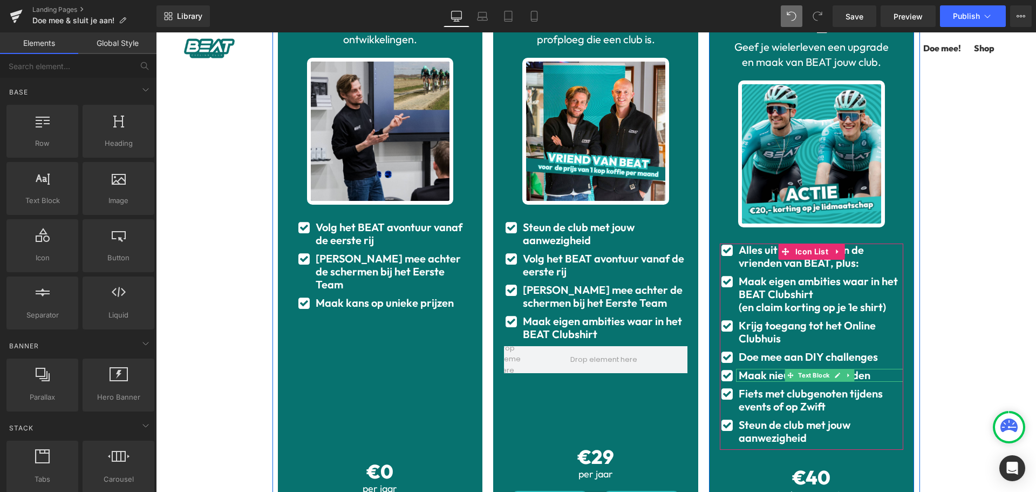
click at [852, 368] on b "Maak nieuwe fietsvrienden" at bounding box center [805, 374] width 132 height 13
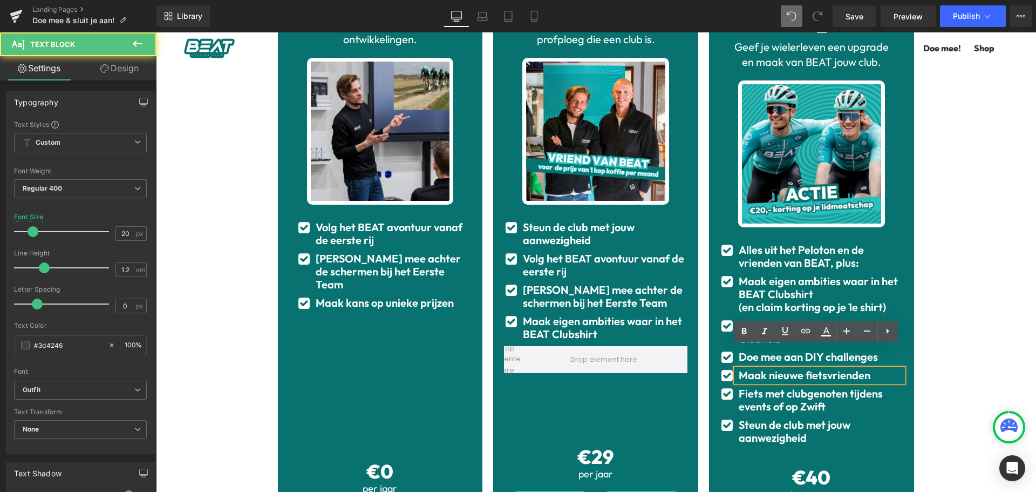
click at [846, 368] on b "Maak nieuwe fietsvrienden" at bounding box center [805, 374] width 132 height 13
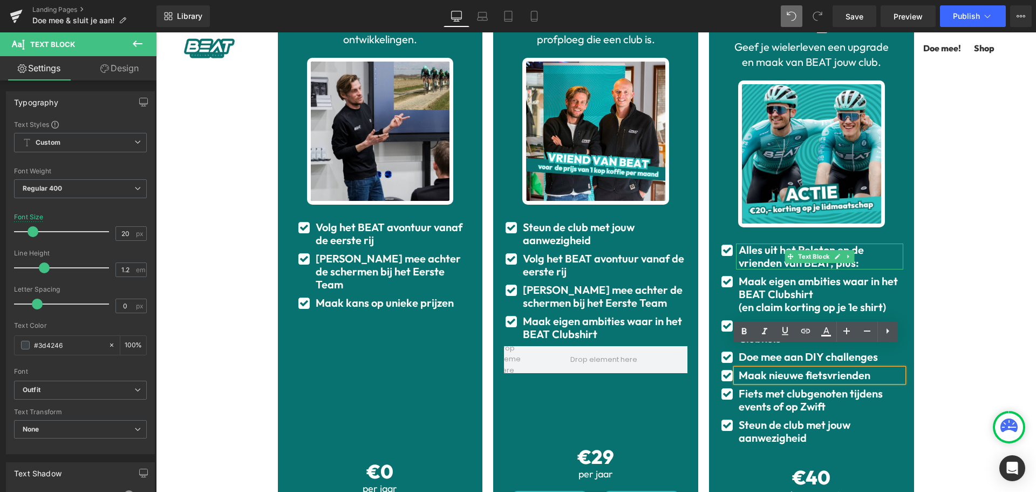
click at [809, 250] on span "Text Block" at bounding box center [814, 256] width 36 height 13
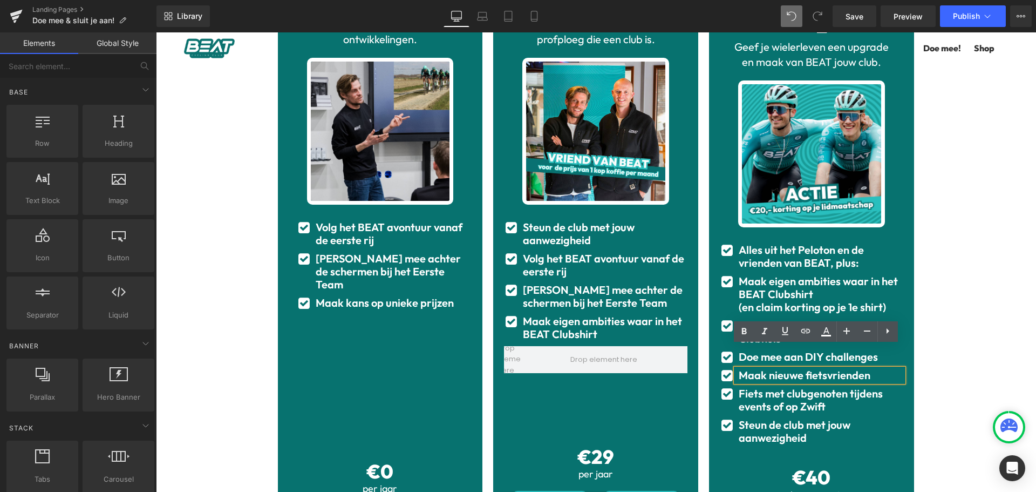
click at [976, 243] on div "Zo word jij onderdeel van BEAT Heading Onderdeel worden van BEAT kan op drie ma…" at bounding box center [596, 323] width 880 height 879
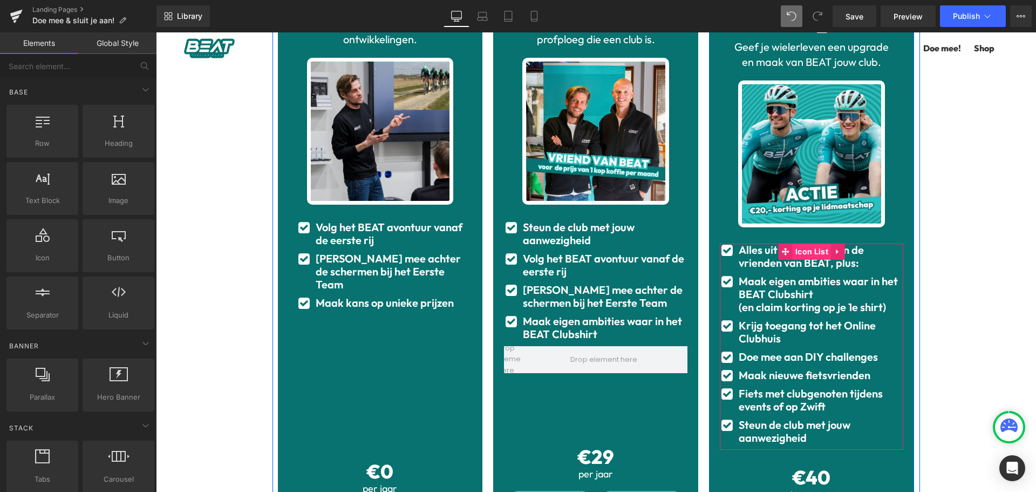
click at [803, 243] on span "Icon List" at bounding box center [812, 251] width 38 height 16
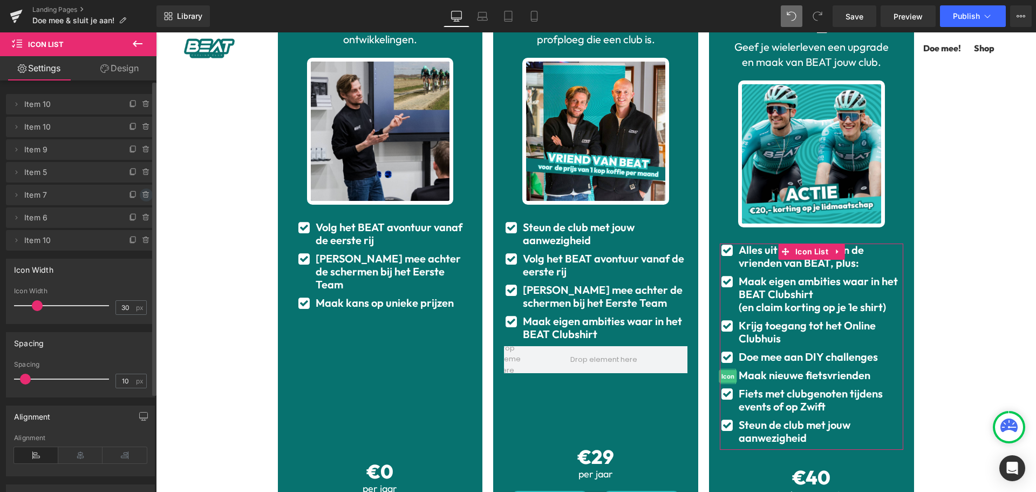
click at [143, 195] on icon at bounding box center [146, 194] width 9 height 9
click at [143, 195] on button "Delete" at bounding box center [135, 195] width 34 height 14
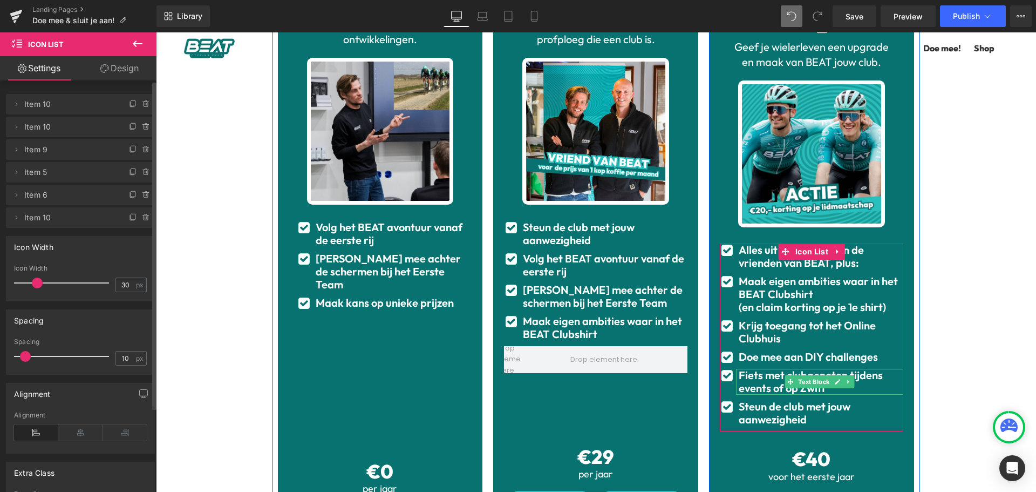
click at [860, 369] on div "Fiets met clubgenoten tijdens events of op Zwift" at bounding box center [819, 382] width 167 height 26
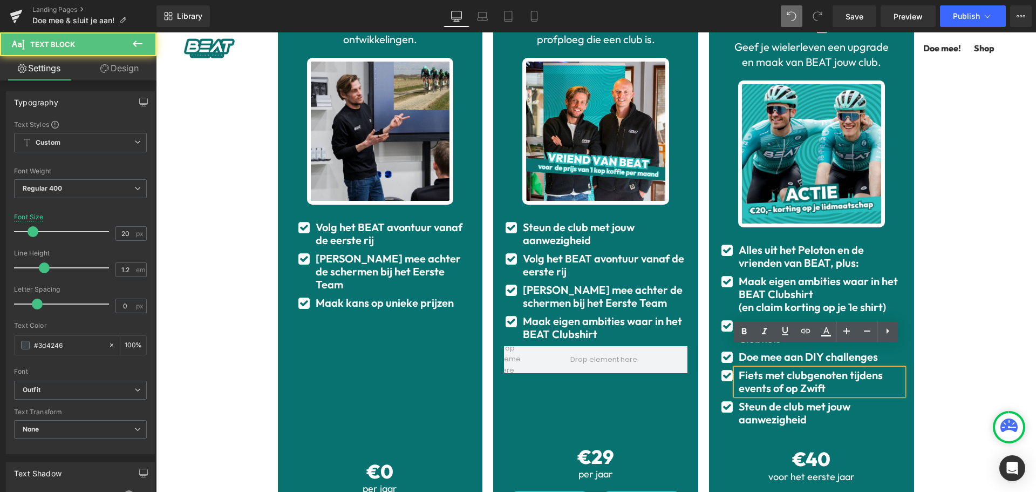
click at [856, 368] on b "Fiets met clubgenoten tijdens events of op Zwift" at bounding box center [811, 381] width 144 height 26
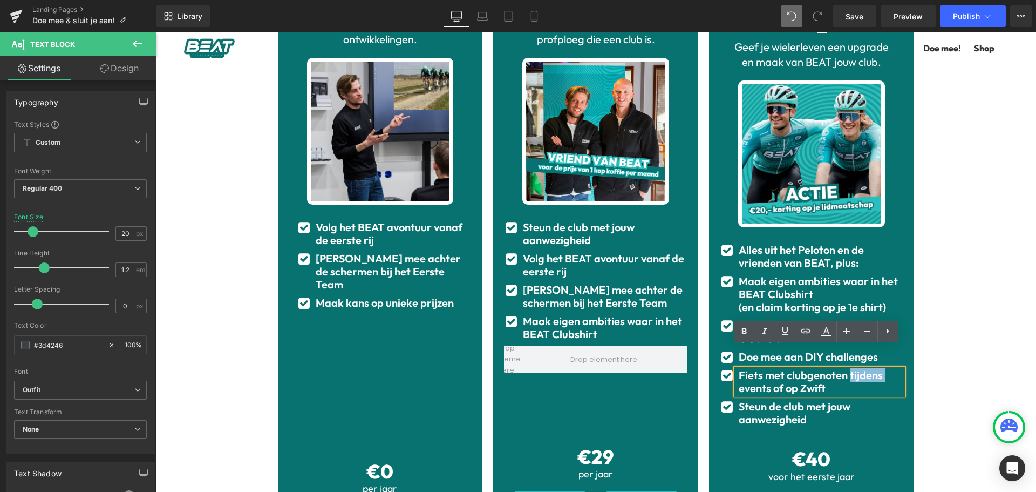
click at [837, 368] on b "Fiets met clubgenoten tijdens events of op Zwift" at bounding box center [811, 381] width 144 height 26
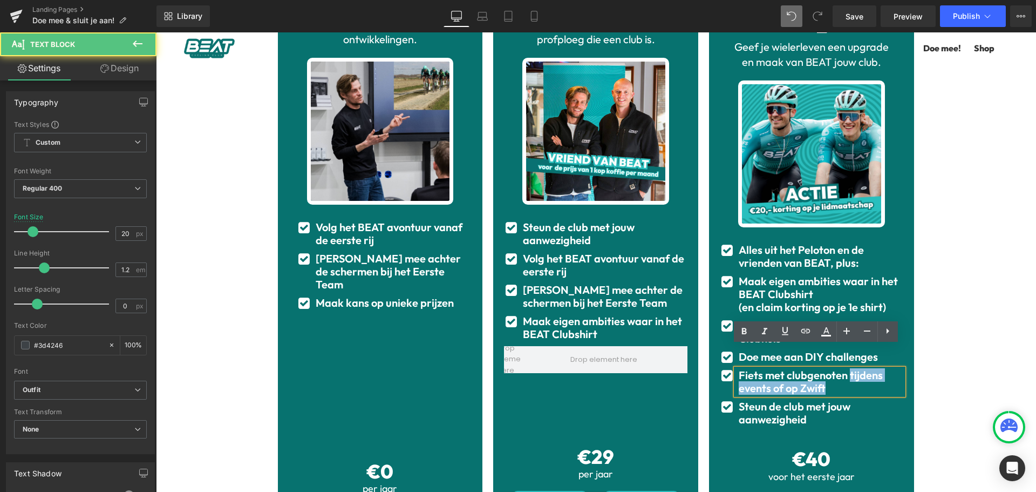
drag, startPoint x: 844, startPoint y: 354, endPoint x: 855, endPoint y: 367, distance: 17.3
click at [855, 369] on div "Fiets met clubgenoten tijdens events of op Zwift" at bounding box center [819, 382] width 167 height 26
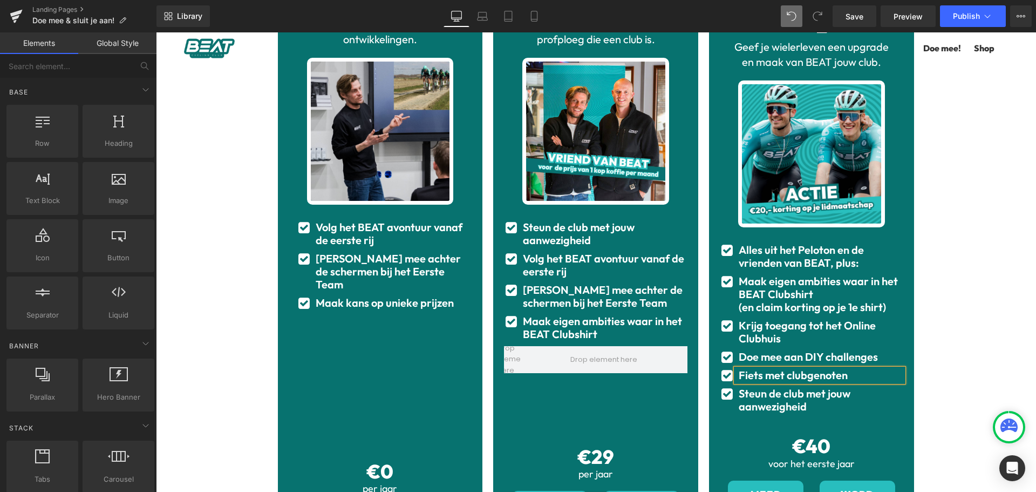
click at [964, 303] on div "Zo word jij onderdeel van BEAT Heading Onderdeel worden van BEAT kan op drie ma…" at bounding box center [596, 319] width 880 height 871
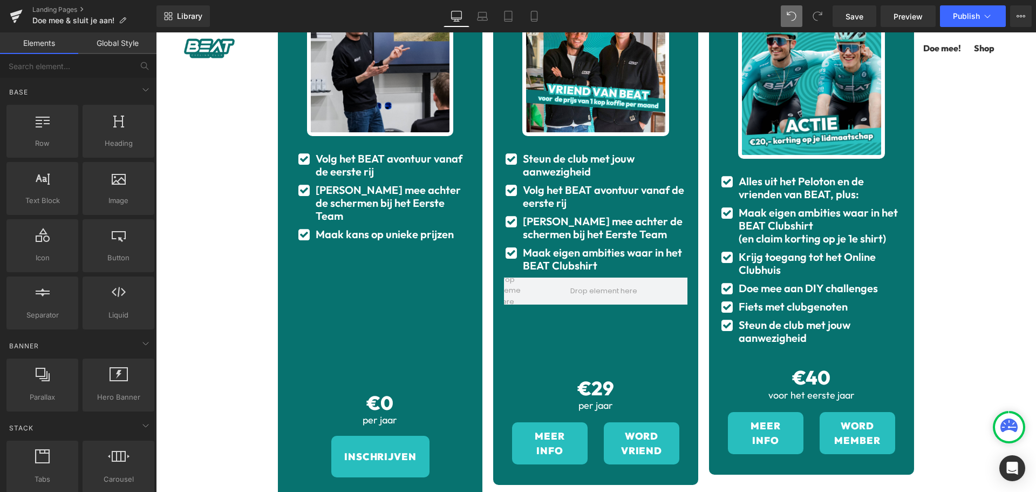
scroll to position [264, 0]
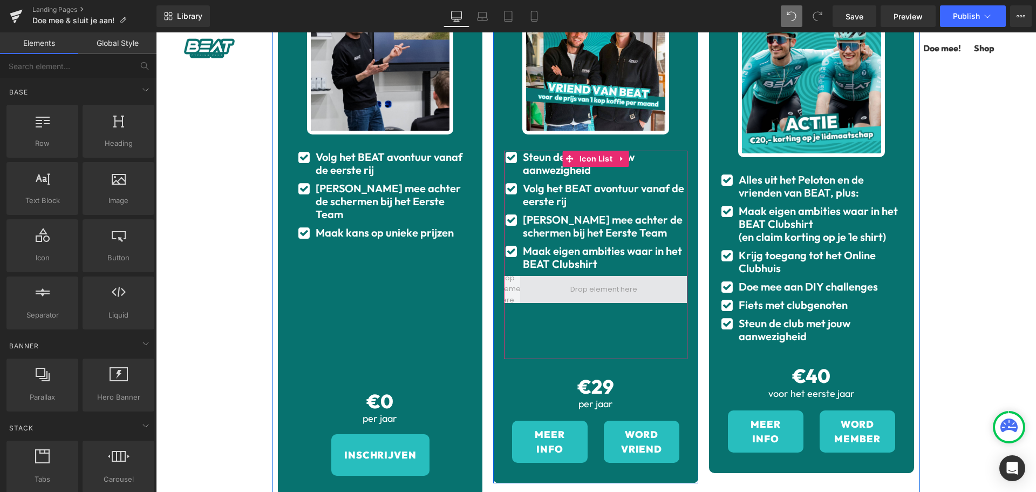
click at [591, 290] on span at bounding box center [604, 289] width 74 height 17
click at [588, 152] on span "Icon List" at bounding box center [596, 159] width 38 height 16
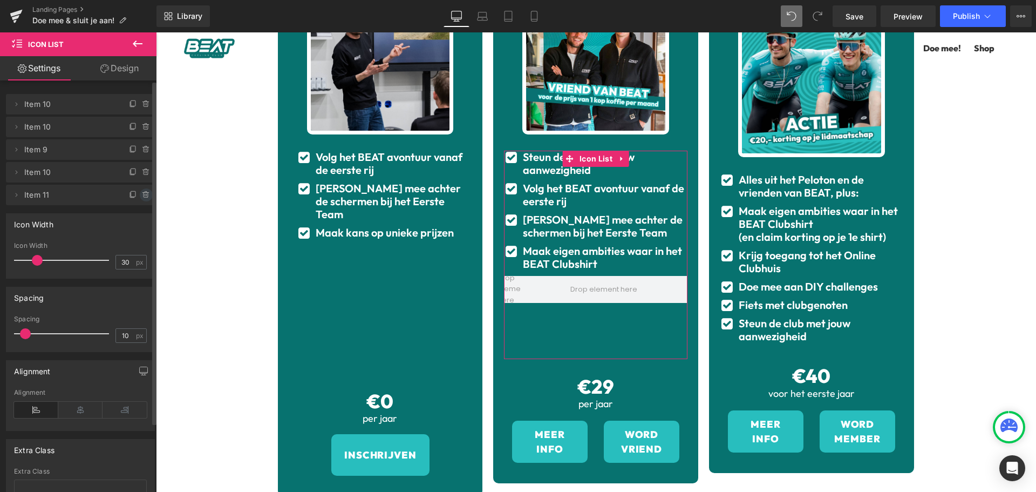
click at [146, 195] on icon at bounding box center [146, 195] width 0 height 2
drag, startPoint x: 137, startPoint y: 195, endPoint x: 29, endPoint y: 163, distance: 112.5
click at [137, 195] on button "Delete" at bounding box center [135, 195] width 34 height 14
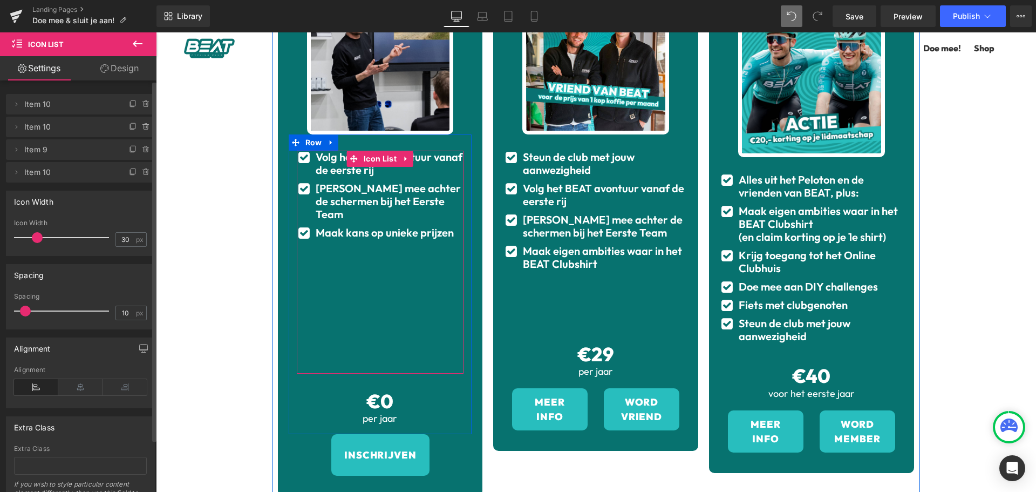
click at [366, 288] on div "Icon Volg het BEAT avontuur vanaf de eerste rij Text Block Icon Kijk mee achter…" at bounding box center [380, 262] width 167 height 223
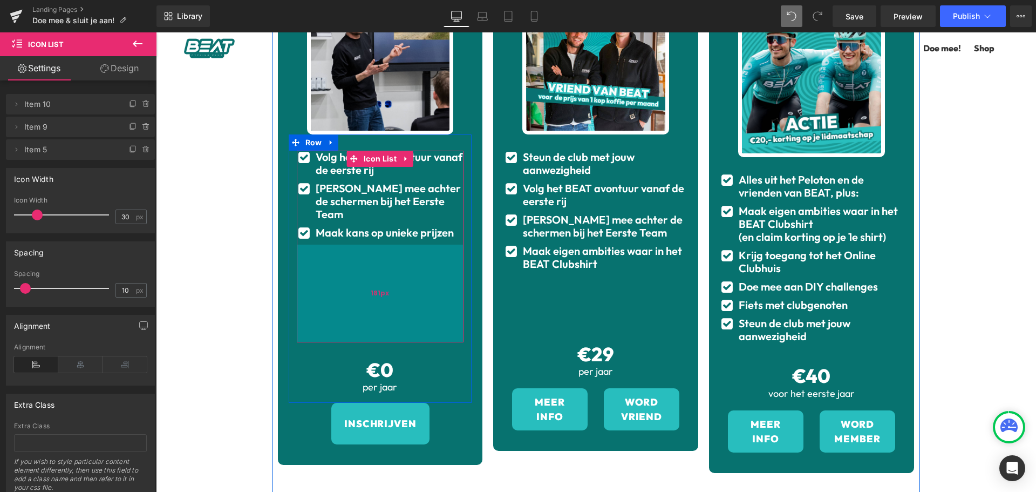
drag, startPoint x: 374, startPoint y: 357, endPoint x: 393, endPoint y: 326, distance: 36.3
click at [393, 326] on div "181px" at bounding box center [380, 293] width 167 height 98
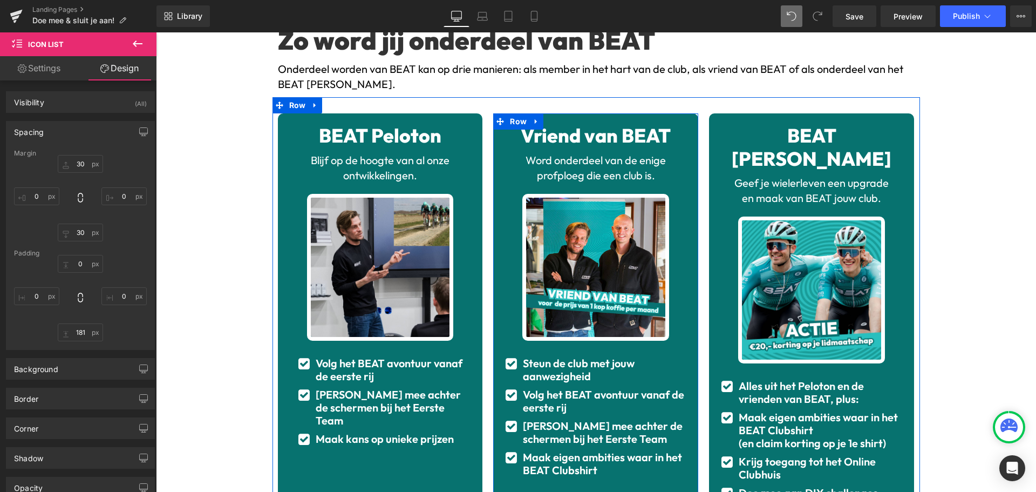
scroll to position [0, 0]
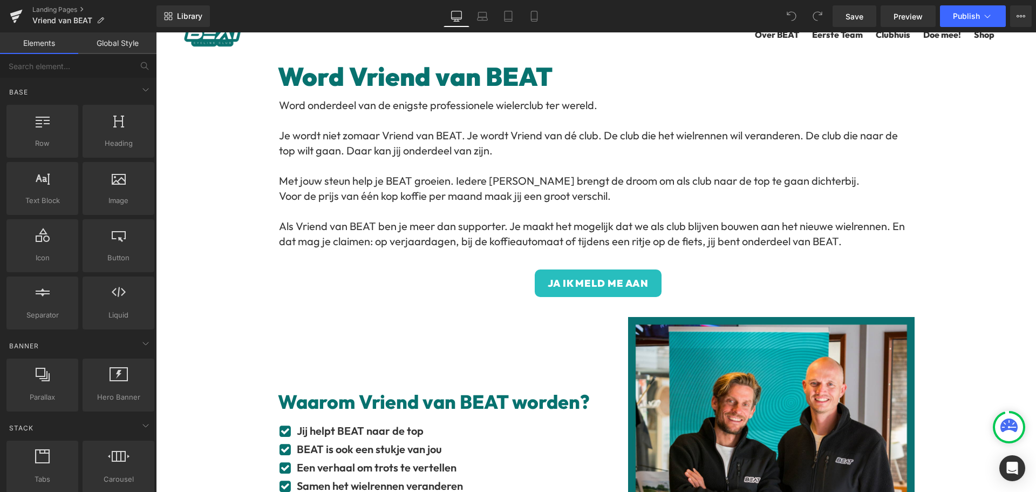
scroll to position [22, 0]
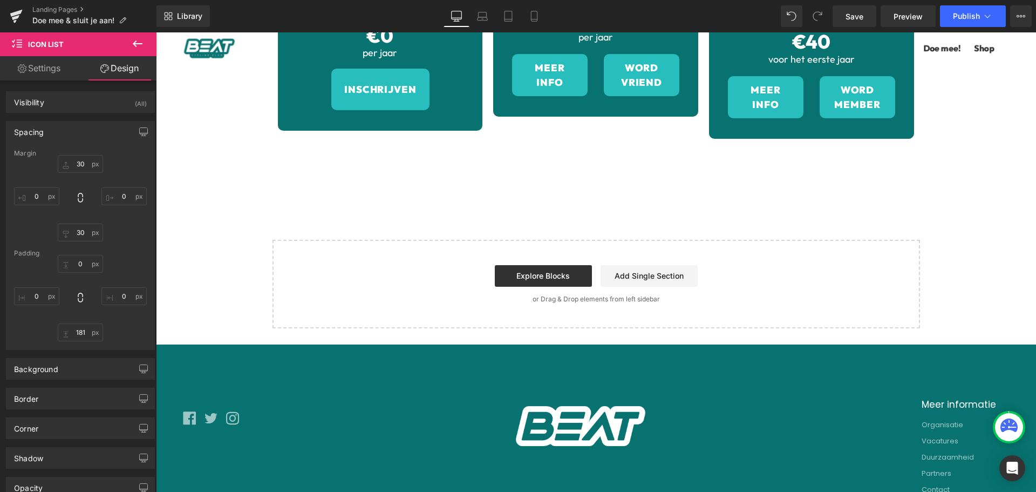
scroll to position [710, 0]
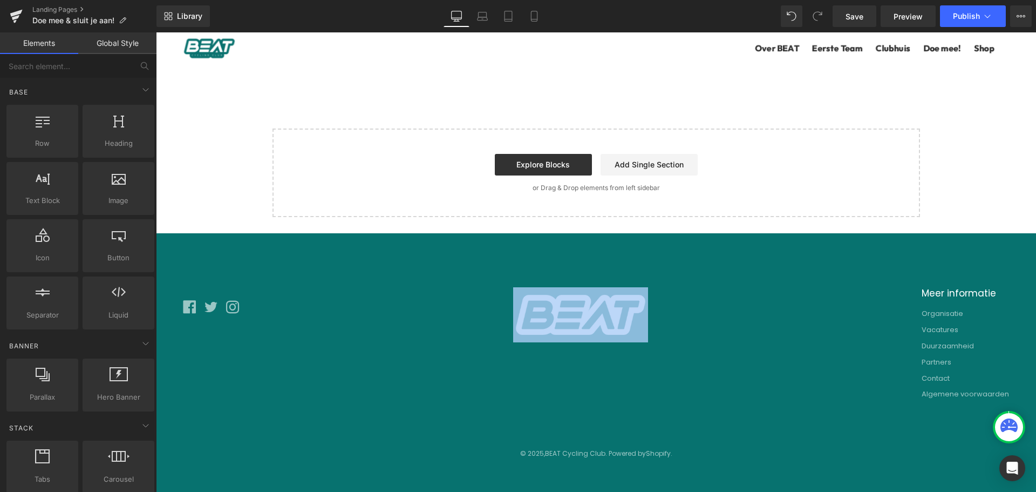
drag, startPoint x: 591, startPoint y: 308, endPoint x: 463, endPoint y: 271, distance: 133.6
click at [463, 287] on div "Meer informatie Organisatie Vacatures Duurzaamheid Partners Contact Algemene vo…" at bounding box center [596, 347] width 842 height 121
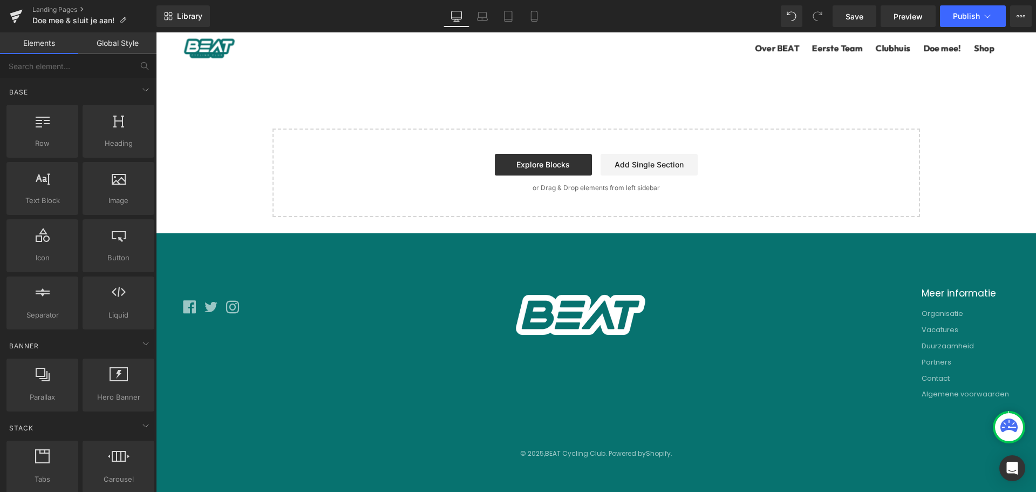
click at [482, 345] on div "Meer informatie Organisatie Vacatures Duurzaamheid Partners Contact Algemene vo…" at bounding box center [596, 347] width 842 height 121
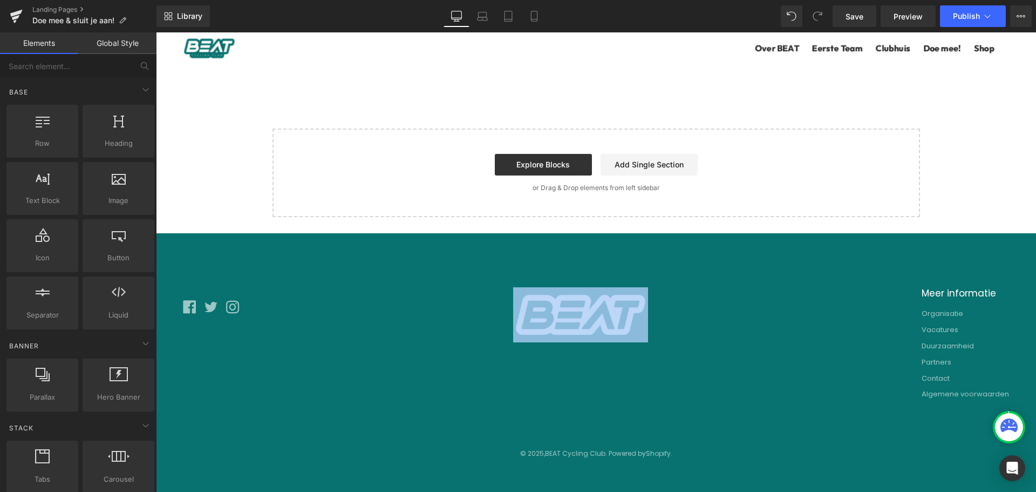
drag, startPoint x: 683, startPoint y: 342, endPoint x: 473, endPoint y: 263, distance: 223.9
click at [473, 263] on footer "Meer informatie Organisatie Vacatures Duurzaamheid Partners Contact Algemene vo…" at bounding box center [596, 372] width 880 height 279
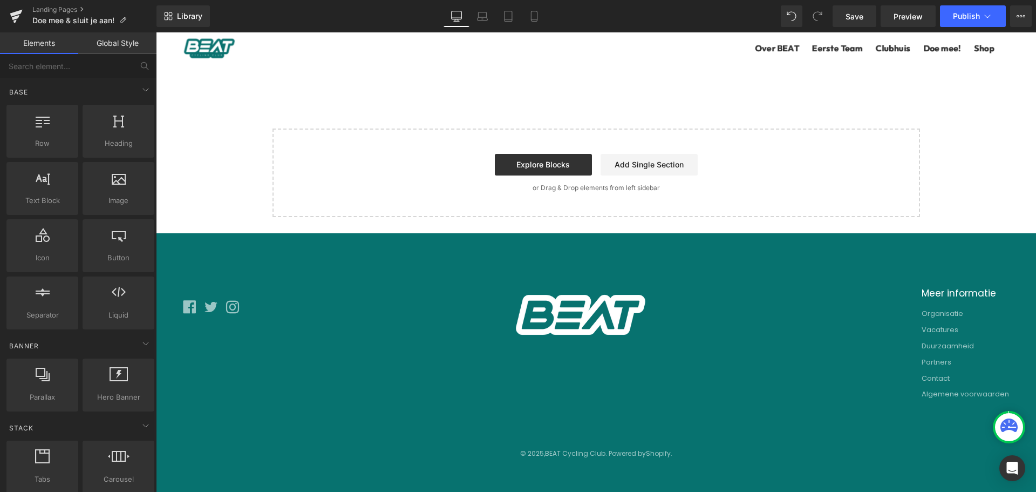
click at [460, 349] on div "Meer informatie Organisatie Vacatures Duurzaamheid Partners Contact Algemene vo…" at bounding box center [596, 347] width 842 height 121
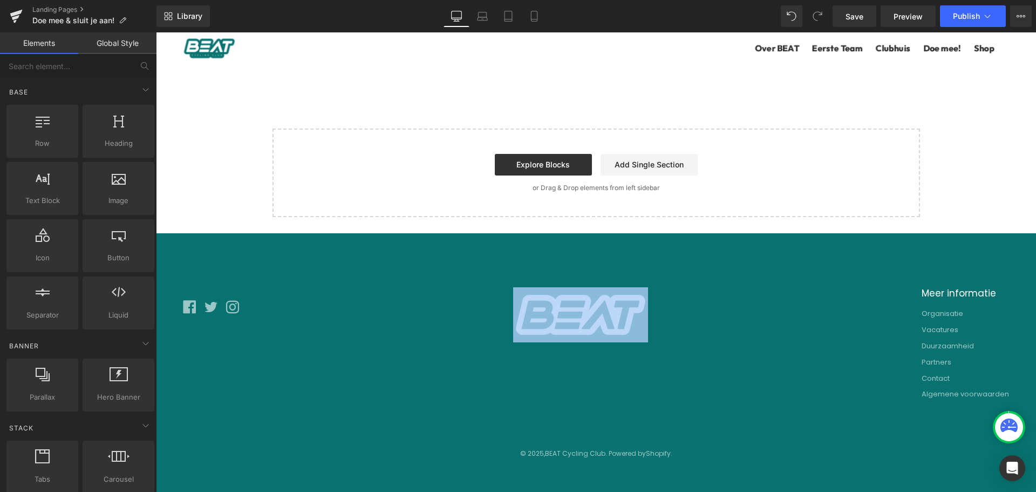
drag, startPoint x: 463, startPoint y: 379, endPoint x: 688, endPoint y: 258, distance: 254.7
click at [688, 258] on footer "Meer informatie Organisatie Vacatures Duurzaamheid Partners Contact Algemene vo…" at bounding box center [596, 372] width 880 height 279
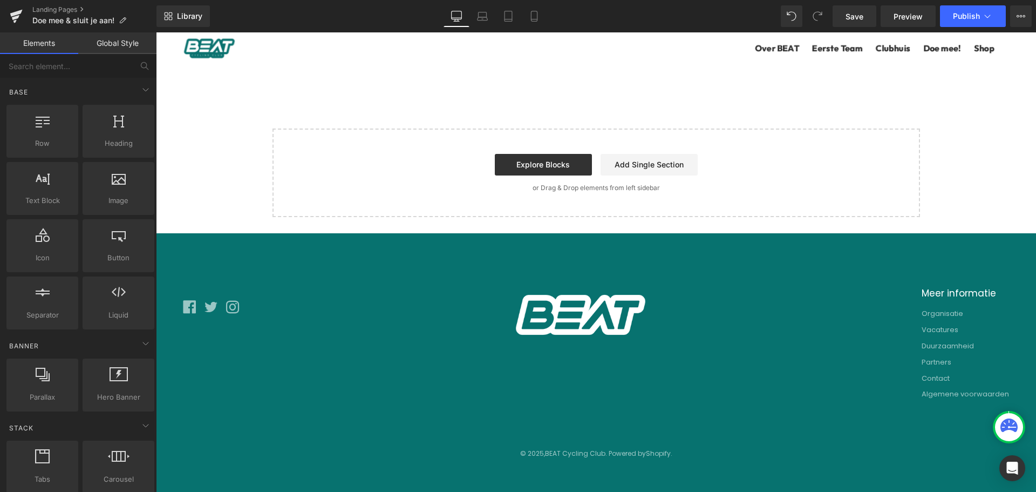
click at [693, 345] on div "Meer informatie Organisatie Vacatures Duurzaamheid Partners Contact Algemene vo…" at bounding box center [596, 347] width 842 height 121
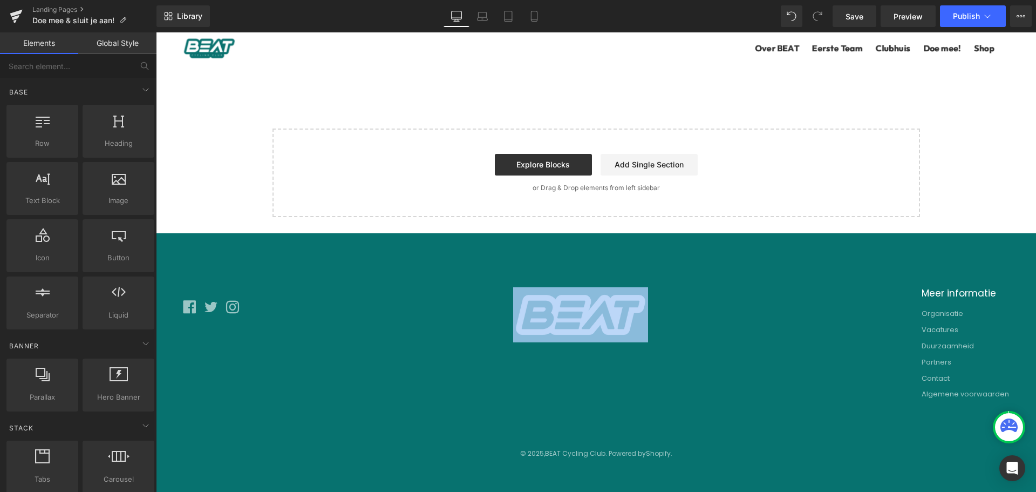
drag, startPoint x: 693, startPoint y: 345, endPoint x: 515, endPoint y: 272, distance: 192.6
click at [515, 287] on div "Meer informatie Organisatie Vacatures Duurzaamheid Partners Contact Algemene vo…" at bounding box center [596, 347] width 842 height 121
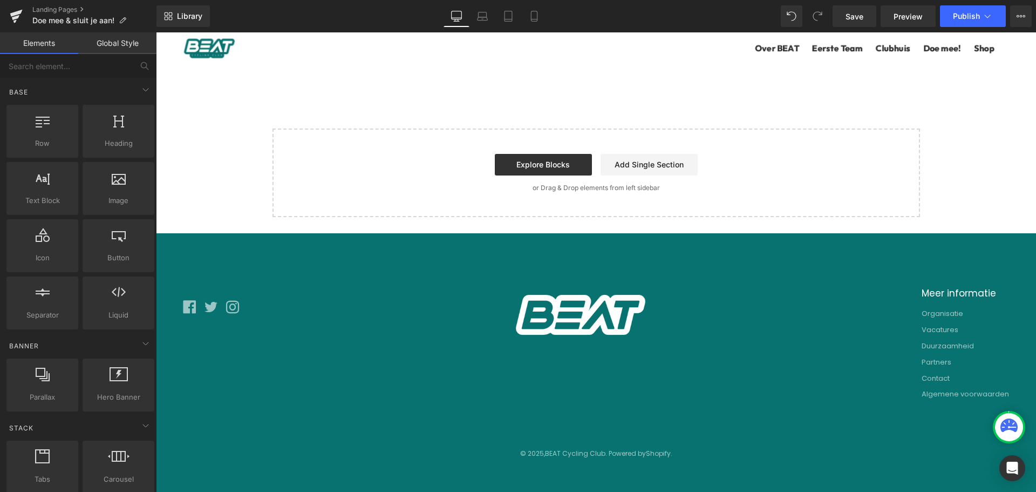
click at [467, 287] on div "Meer informatie Organisatie Vacatures Duurzaamheid Partners Contact Algemene vo…" at bounding box center [596, 347] width 842 height 121
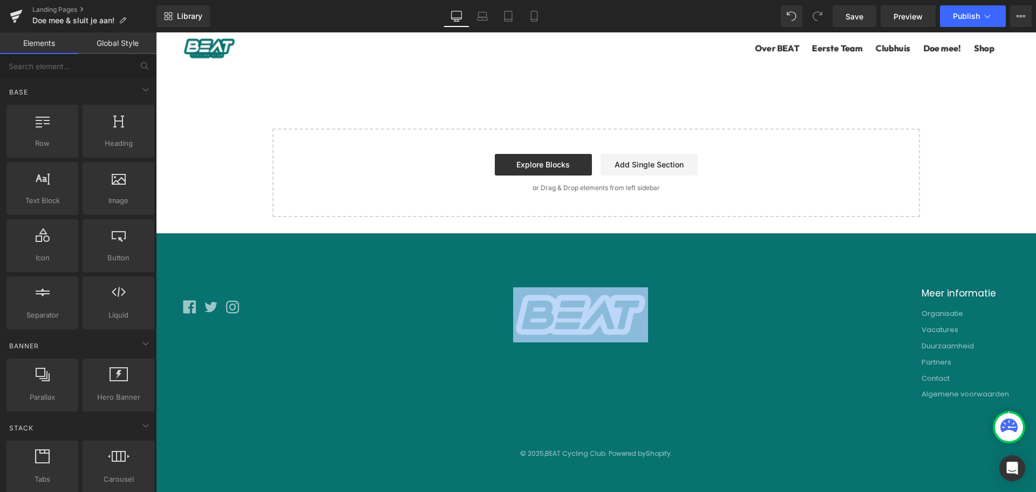
drag, startPoint x: 704, startPoint y: 350, endPoint x: 527, endPoint y: 279, distance: 190.1
click at [527, 287] on div "Meer informatie Organisatie Vacatures Duurzaamheid Partners Contact Algemene vo…" at bounding box center [596, 347] width 842 height 121
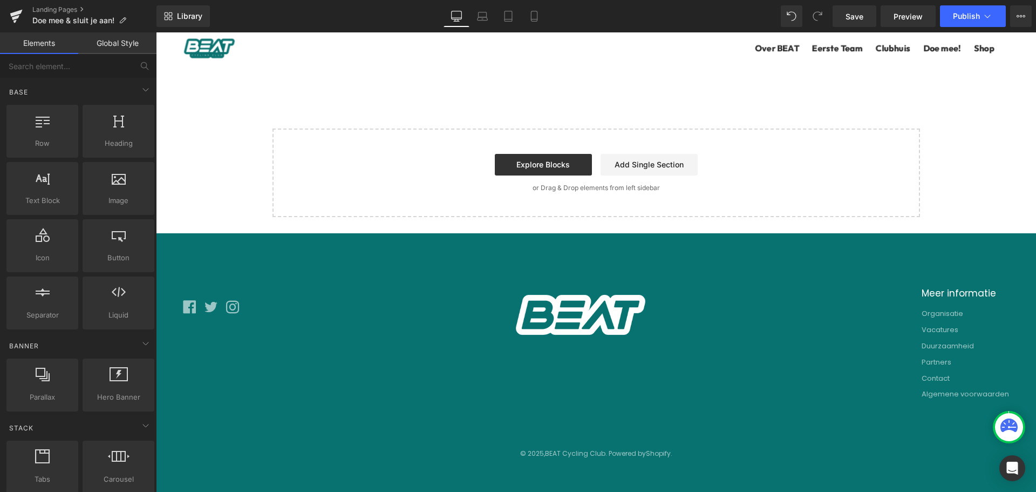
click at [758, 393] on footer "Meer informatie Organisatie Vacatures Duurzaamheid Partners Contact Algemene vo…" at bounding box center [596, 372] width 880 height 279
click at [742, 287] on div "Meer informatie Organisatie Vacatures Duurzaamheid Partners Contact Algemene vo…" at bounding box center [596, 347] width 842 height 121
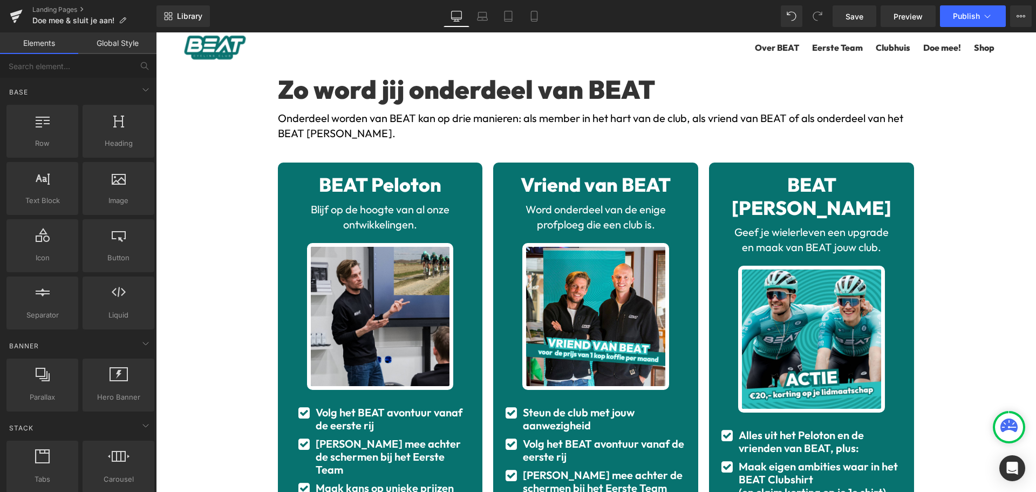
scroll to position [0, 0]
